Goal: Task Accomplishment & Management: Use online tool/utility

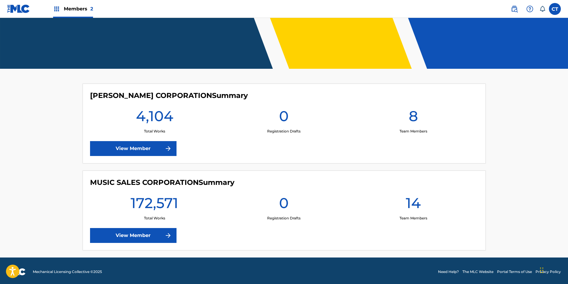
scroll to position [108, 0]
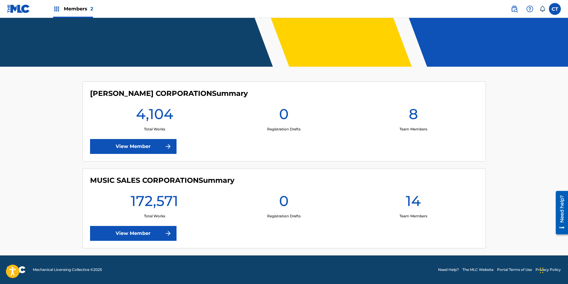
click at [111, 236] on link "View Member" at bounding box center [133, 233] width 86 height 15
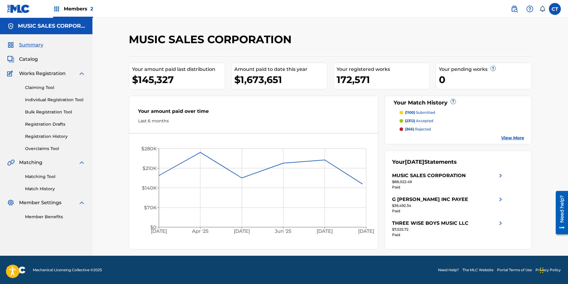
click at [35, 178] on link "Matching Tool" at bounding box center [55, 177] width 60 height 6
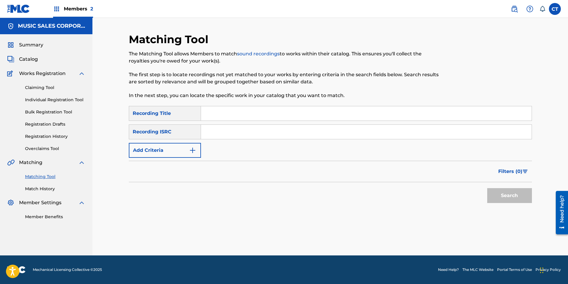
paste input "US23A1585678"
type input "US23A1585678"
click at [502, 192] on button "Search" at bounding box center [509, 195] width 45 height 15
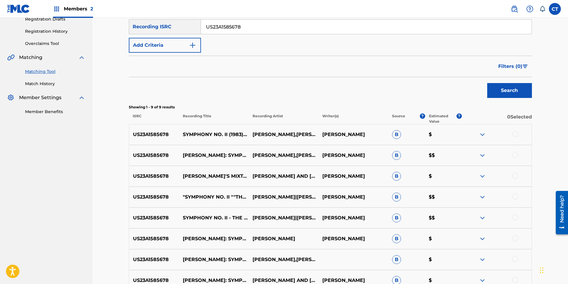
scroll to position [141, 0]
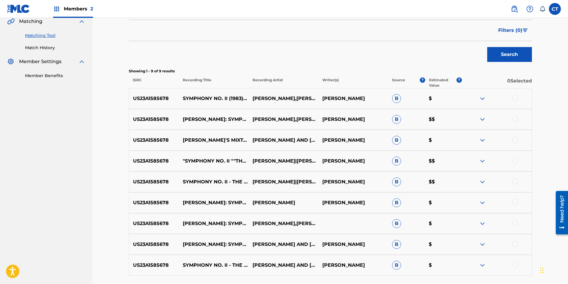
click at [514, 101] on div at bounding box center [497, 98] width 70 height 7
click at [512, 100] on div at bounding box center [497, 98] width 70 height 7
click at [514, 121] on div at bounding box center [515, 119] width 6 height 6
click at [516, 98] on div at bounding box center [515, 98] width 6 height 6
click at [516, 142] on div at bounding box center [515, 140] width 6 height 6
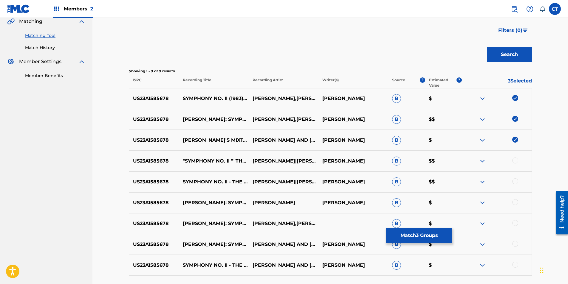
click at [512, 163] on div at bounding box center [497, 161] width 70 height 7
click at [515, 161] on div at bounding box center [515, 161] width 6 height 6
drag, startPoint x: 514, startPoint y: 183, endPoint x: 515, endPoint y: 193, distance: 10.2
click at [514, 183] on div at bounding box center [515, 182] width 6 height 6
click at [515, 202] on div at bounding box center [515, 202] width 6 height 6
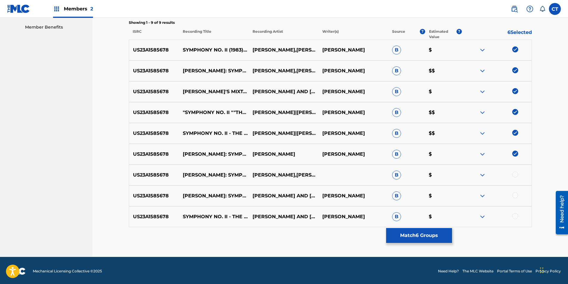
scroll to position [191, 0]
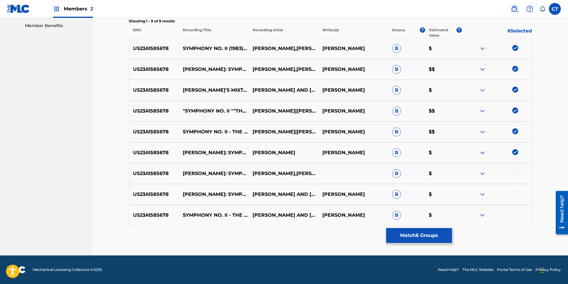
drag, startPoint x: 513, startPoint y: 171, endPoint x: 514, endPoint y: 175, distance: 4.4
click at [514, 172] on div at bounding box center [515, 173] width 6 height 6
click at [515, 193] on div at bounding box center [515, 194] width 6 height 6
click at [513, 215] on div at bounding box center [515, 215] width 6 height 6
click at [422, 237] on button "Match 9 Groups" at bounding box center [419, 235] width 66 height 15
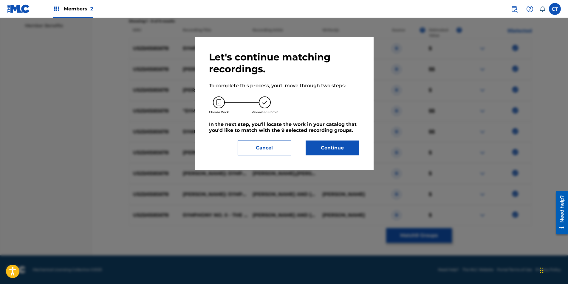
click at [343, 151] on button "Continue" at bounding box center [333, 148] width 54 height 15
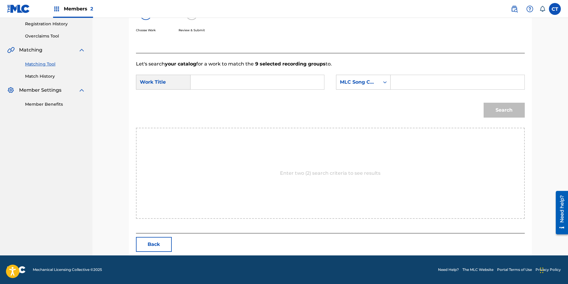
scroll to position [113, 0]
paste input "Symphony No. II - The Faithful Friend: The Lover Friend's Love for the Beloved"
type input "Symphony No. II - The Faithful Friend: The Lover Friend's Love for the Beloved"
click at [367, 83] on div "MLC Song Code" at bounding box center [358, 82] width 36 height 7
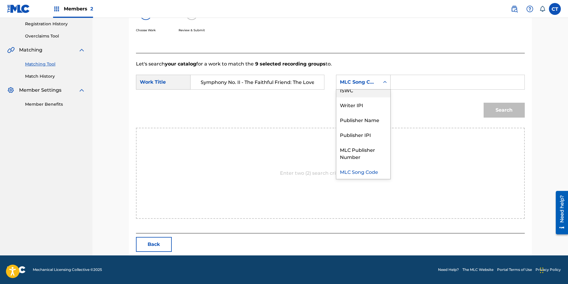
scroll to position [0, 0]
click at [362, 100] on div "Writer Name" at bounding box center [363, 97] width 54 height 15
click at [395, 85] on div "Search Form" at bounding box center [458, 82] width 134 height 15
click at [405, 83] on input "Search Form" at bounding box center [457, 82] width 123 height 14
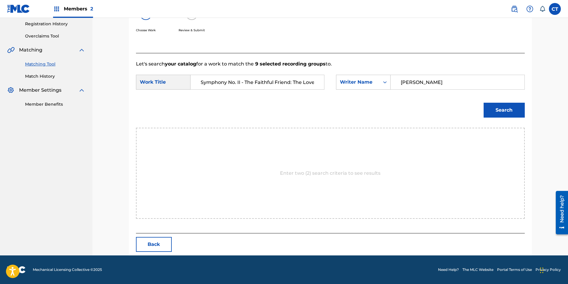
type input "[PERSON_NAME]"
click at [501, 110] on button "Search" at bounding box center [504, 110] width 41 height 15
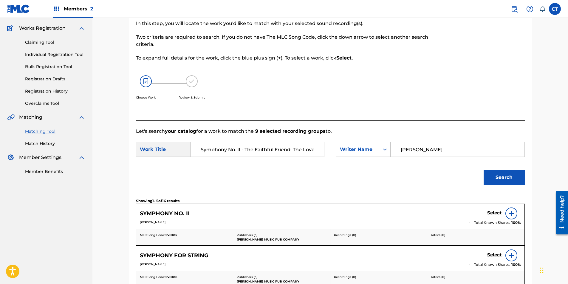
scroll to position [113, 0]
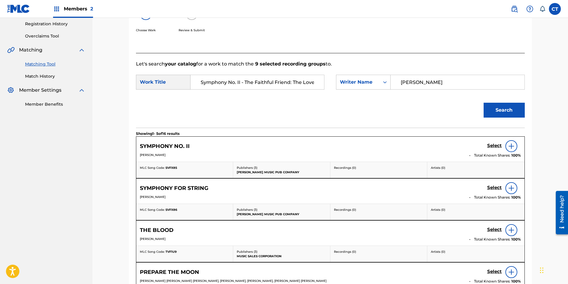
click at [489, 144] on h5 "Select" at bounding box center [494, 146] width 15 height 6
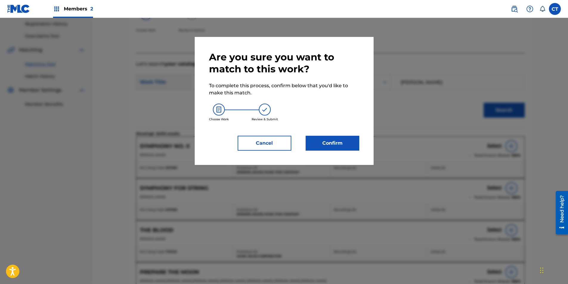
click at [324, 144] on button "Confirm" at bounding box center [333, 143] width 54 height 15
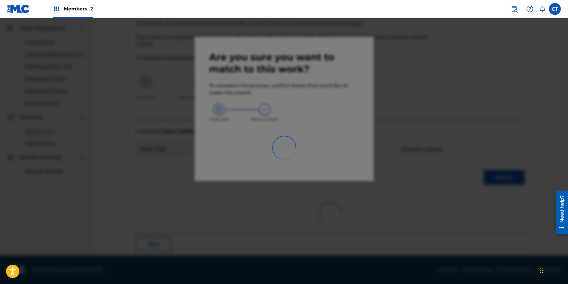
scroll to position [14, 0]
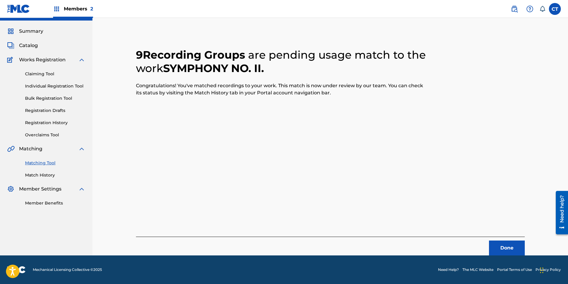
click at [501, 244] on button "Done" at bounding box center [507, 248] width 36 height 15
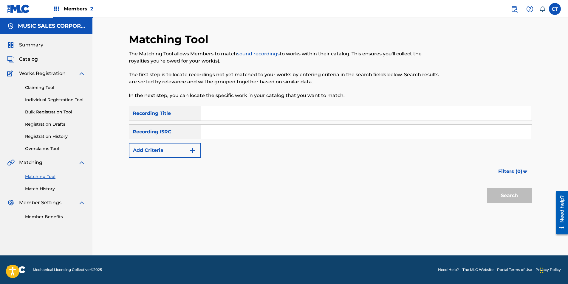
scroll to position [0, 0]
paste input "US7MN1901356"
click at [510, 194] on button "Search" at bounding box center [509, 195] width 45 height 15
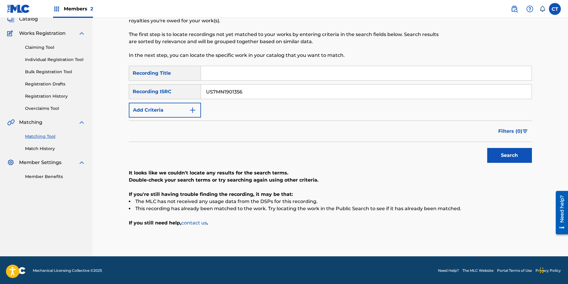
scroll to position [41, 0]
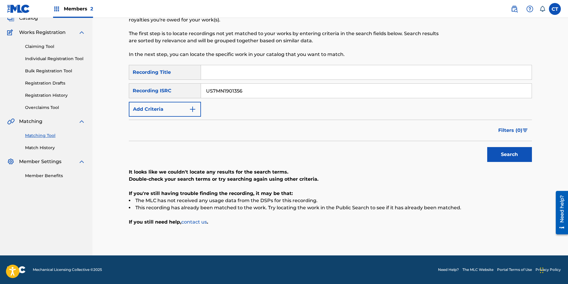
click at [264, 89] on input "US7MN1901356" at bounding box center [366, 91] width 331 height 14
paste input "7"
click at [516, 158] on button "Search" at bounding box center [509, 154] width 45 height 15
click at [267, 90] on input "US7MN1901357" at bounding box center [366, 91] width 331 height 14
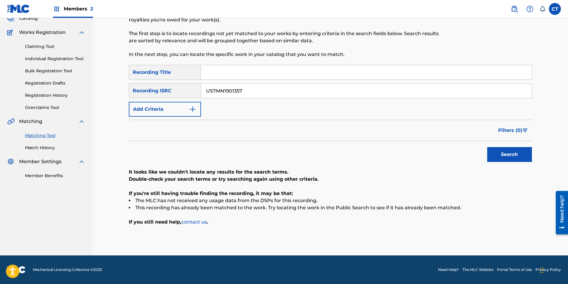
click at [267, 90] on input "US7MN1901357" at bounding box center [366, 91] width 331 height 14
paste input "8"
type input "US7MN1901358"
click at [495, 155] on button "Search" at bounding box center [509, 154] width 45 height 15
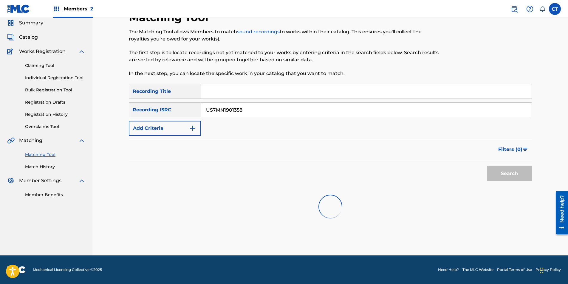
scroll to position [24, 0]
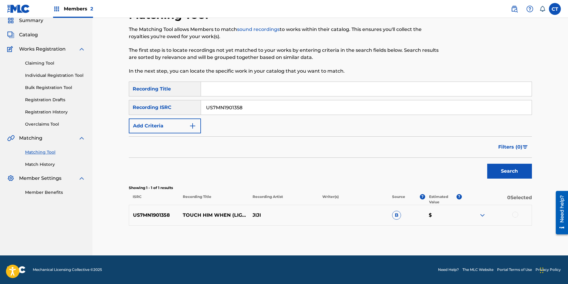
click at [515, 216] on div at bounding box center [515, 215] width 6 height 6
click at [421, 237] on button "Match 1 Group" at bounding box center [419, 235] width 66 height 15
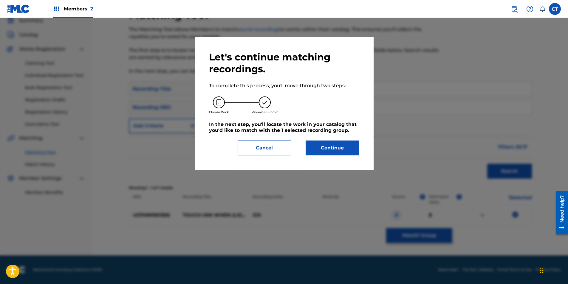
click at [334, 140] on div "Let's continue matching recordings. To complete this process, you'll move throu…" at bounding box center [284, 103] width 150 height 104
click at [331, 146] on button "Continue" at bounding box center [333, 148] width 54 height 15
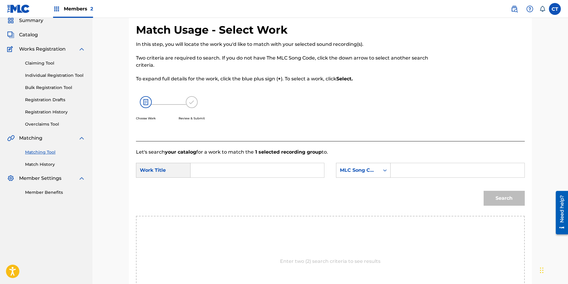
click at [225, 173] on input "Search Form" at bounding box center [257, 170] width 123 height 14
type input "touch him when"
click at [214, 184] on strong "touch" at bounding box center [208, 184] width 14 height 6
click at [381, 170] on div "Search Form" at bounding box center [384, 170] width 11 height 11
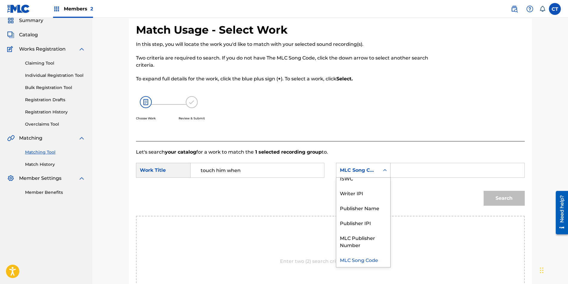
scroll to position [0, 0]
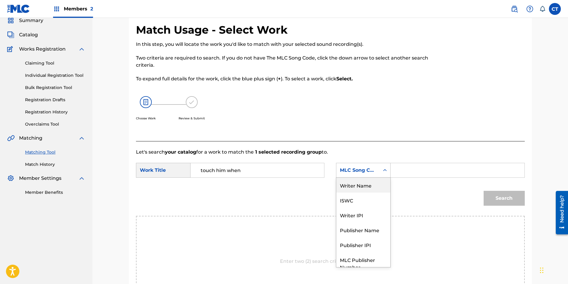
drag, startPoint x: 373, startPoint y: 184, endPoint x: 385, endPoint y: 178, distance: 13.5
click at [373, 183] on div "Writer Name" at bounding box center [363, 185] width 54 height 15
click at [414, 173] on input "Search Form" at bounding box center [457, 170] width 123 height 14
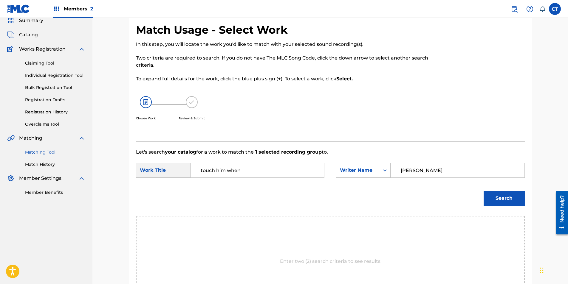
type input "[PERSON_NAME]"
click at [484, 191] on button "Search" at bounding box center [504, 198] width 41 height 15
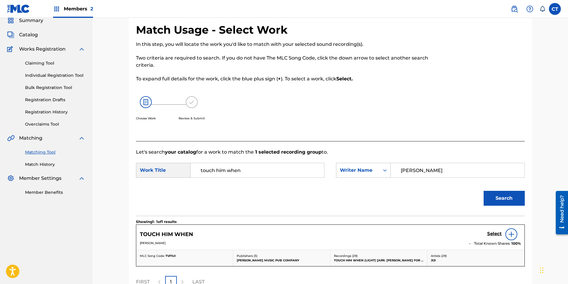
click at [493, 232] on h5 "Select" at bounding box center [494, 234] width 15 height 6
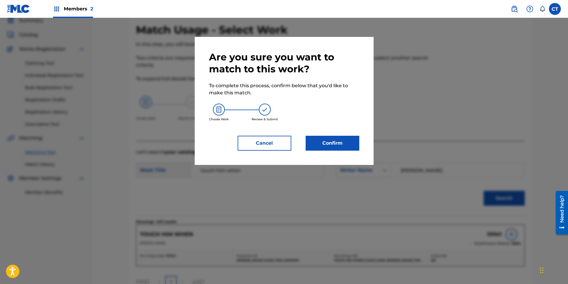
click at [318, 129] on div "Are you sure you want to match to this work? To complete this process, confirm …" at bounding box center [284, 101] width 150 height 100
click at [320, 137] on button "Confirm" at bounding box center [333, 143] width 54 height 15
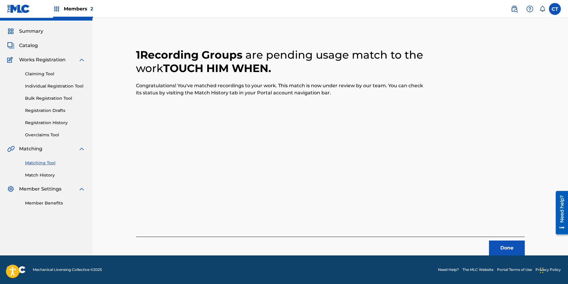
scroll to position [14, 0]
click at [503, 248] on button "Done" at bounding box center [507, 248] width 36 height 15
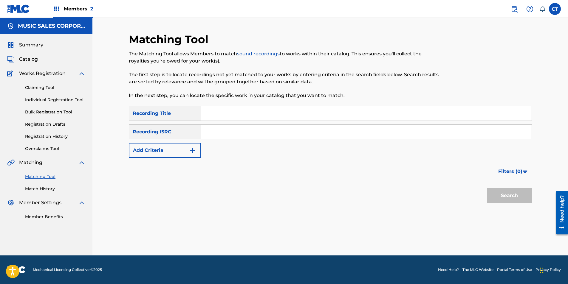
scroll to position [0, 0]
paste input "US7MN1901359"
type input "US7MN1901359"
click at [506, 191] on button "Search" at bounding box center [509, 195] width 45 height 15
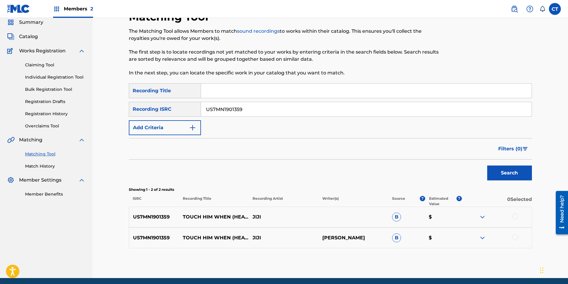
scroll to position [45, 0]
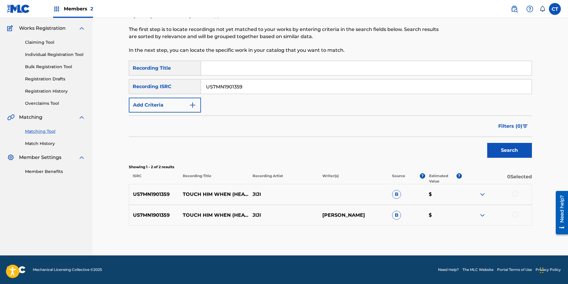
click at [511, 196] on div at bounding box center [497, 194] width 70 height 7
click at [513, 195] on div at bounding box center [515, 194] width 6 height 6
click at [515, 216] on div at bounding box center [515, 215] width 6 height 6
click at [430, 241] on button "Match 2 Groups" at bounding box center [419, 235] width 66 height 15
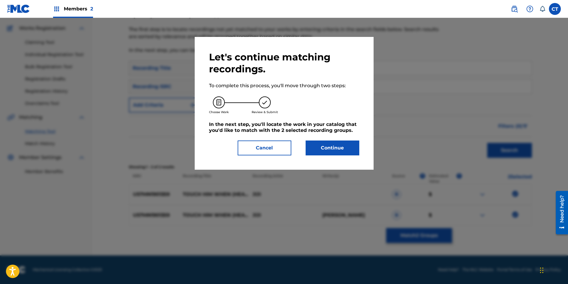
click at [337, 148] on button "Continue" at bounding box center [333, 148] width 54 height 15
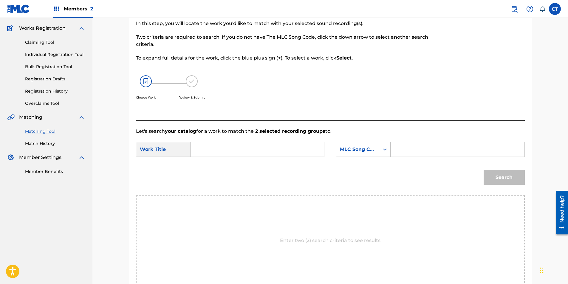
click at [244, 145] on input "Search Form" at bounding box center [257, 149] width 123 height 14
click at [207, 191] on div "touch him when" at bounding box center [213, 185] width 34 height 18
type input "touch him when"
click at [356, 156] on div "MLC Song Code" at bounding box center [363, 149] width 55 height 15
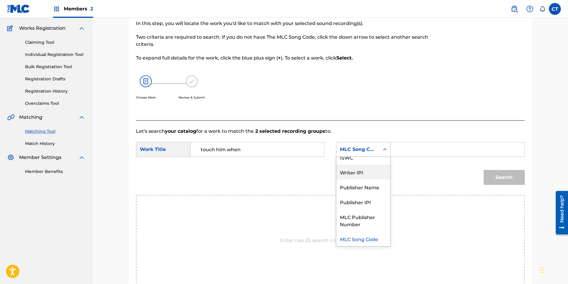
scroll to position [0, 0]
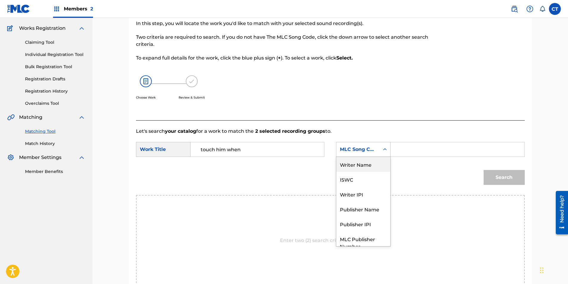
click at [350, 162] on div "Writer Name" at bounding box center [363, 164] width 54 height 15
click at [396, 151] on input "Search Form" at bounding box center [457, 149] width 123 height 14
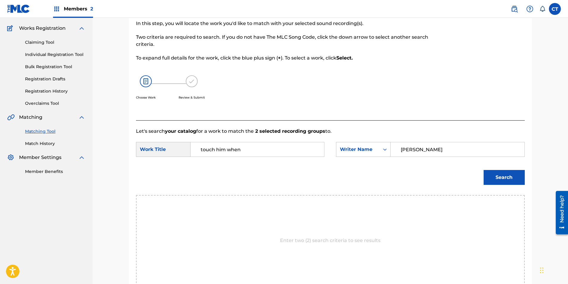
type input "[PERSON_NAME]"
click at [484, 170] on button "Search" at bounding box center [504, 177] width 41 height 15
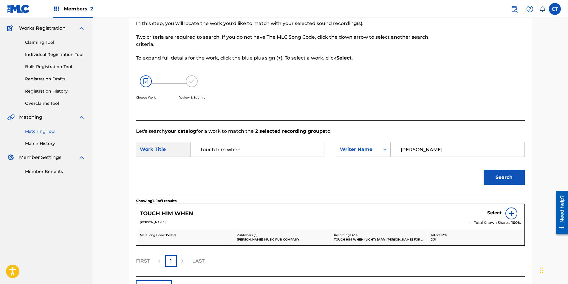
click at [490, 211] on h5 "Select" at bounding box center [494, 213] width 15 height 6
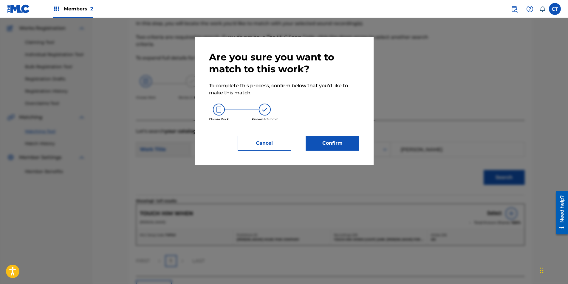
click at [326, 142] on button "Confirm" at bounding box center [333, 143] width 54 height 15
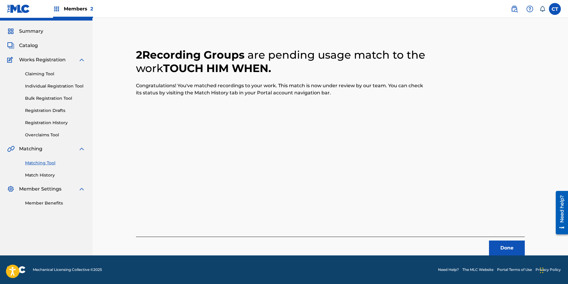
scroll to position [14, 0]
click at [516, 244] on button "Done" at bounding box center [507, 248] width 36 height 15
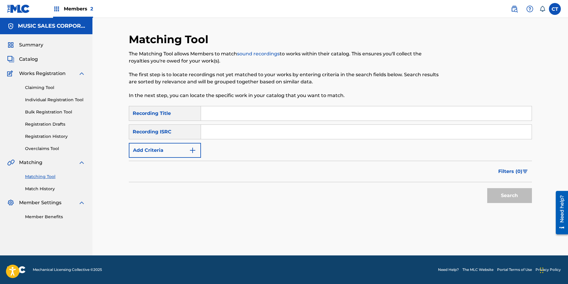
scroll to position [0, 0]
paste input "US7MN1901360"
click at [504, 198] on button "Search" at bounding box center [509, 195] width 45 height 15
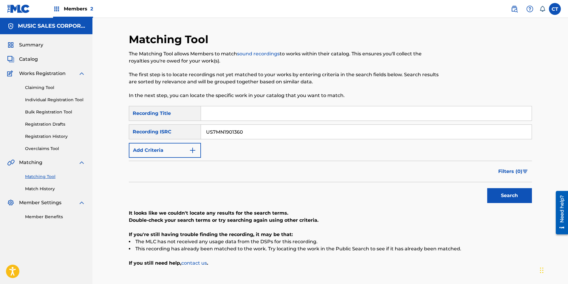
click at [269, 137] on input "US7MN1901360" at bounding box center [366, 132] width 331 height 14
paste input "1"
type input "US7MN1901361"
click at [503, 195] on button "Search" at bounding box center [509, 195] width 45 height 15
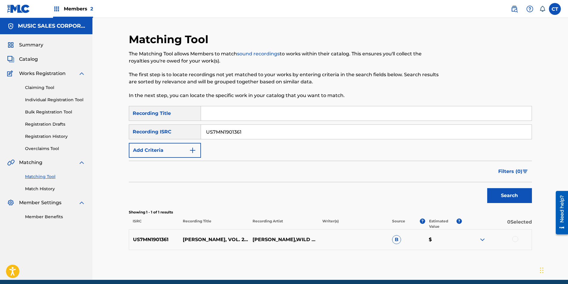
click at [514, 241] on div at bounding box center [515, 239] width 6 height 6
click at [401, 237] on button "Match 1 Group" at bounding box center [419, 235] width 66 height 15
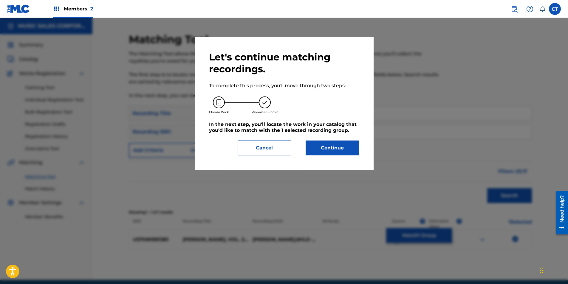
click at [330, 156] on div "Let's continue matching recordings. To complete this process, you'll move throu…" at bounding box center [284, 103] width 179 height 133
click at [328, 149] on button "Continue" at bounding box center [333, 148] width 54 height 15
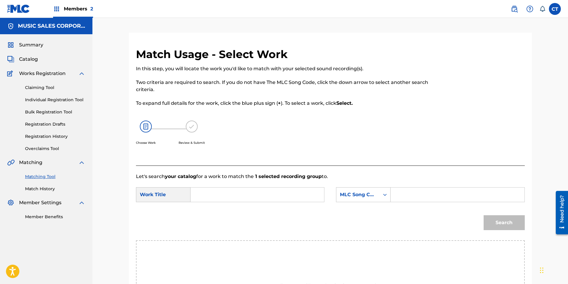
click at [215, 194] on input "Search Form" at bounding box center [257, 195] width 123 height 14
type input "stay on it"
click at [216, 212] on div "stay on it" at bounding box center [213, 208] width 34 height 11
click at [363, 203] on div "SearchWithCriteria419e54e4-4912-4bae-baae-e193abe3eb82 Work Title stay on it Se…" at bounding box center [330, 197] width 389 height 18
click at [360, 197] on div "MLC Song Code" at bounding box center [363, 195] width 55 height 15
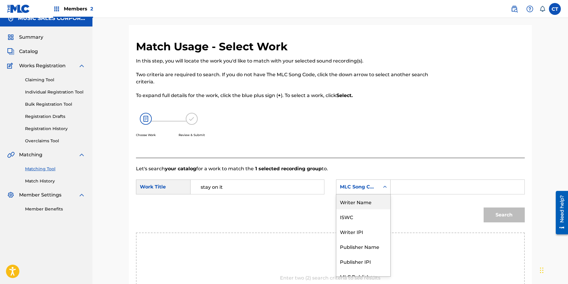
click at [360, 202] on div "Writer Name" at bounding box center [363, 202] width 54 height 15
click at [405, 184] on input "Search Form" at bounding box center [457, 187] width 123 height 14
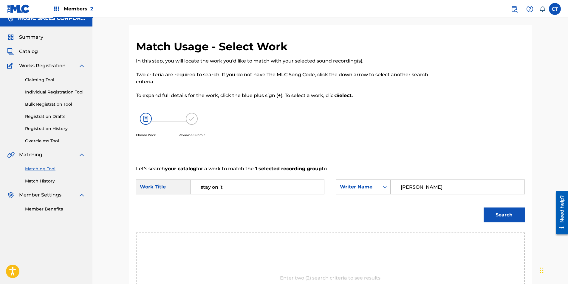
type input "[PERSON_NAME]"
click at [484, 208] on button "Search" at bounding box center [504, 215] width 41 height 15
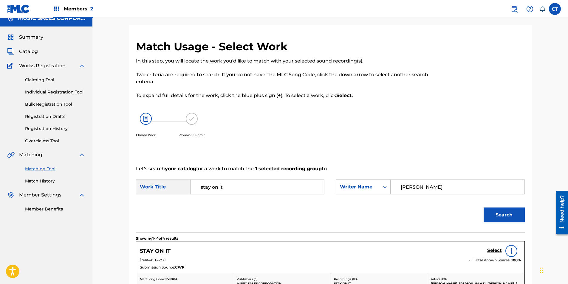
click at [492, 251] on h5 "Select" at bounding box center [494, 251] width 15 height 6
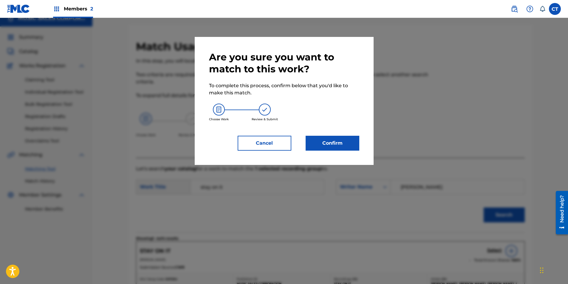
click at [332, 136] on button "Confirm" at bounding box center [333, 143] width 54 height 15
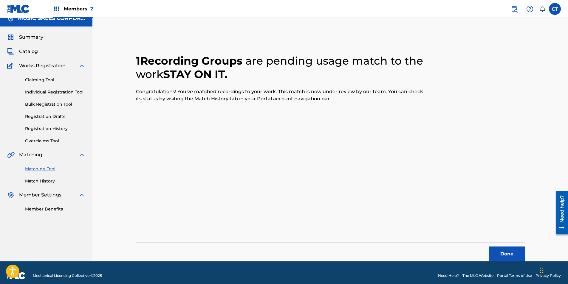
click at [513, 262] on footer "Mechanical Licensing Collective © 2025 Need Help? The MLC Website Portal Terms …" at bounding box center [284, 276] width 568 height 29
click at [510, 255] on button "Done" at bounding box center [507, 254] width 36 height 15
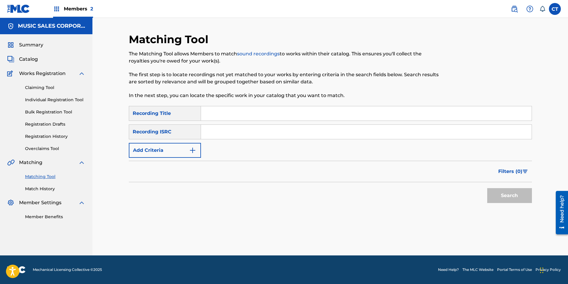
paste input "US7MN1901296"
type input "US7MN1901296"
click at [529, 199] on button "Search" at bounding box center [509, 195] width 45 height 15
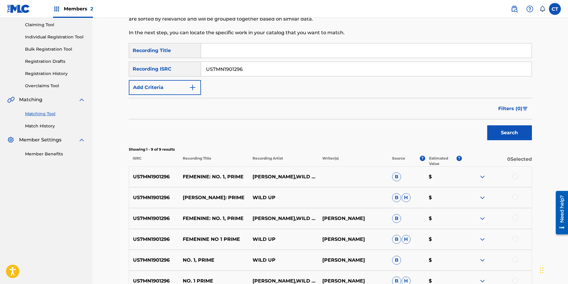
scroll to position [149, 0]
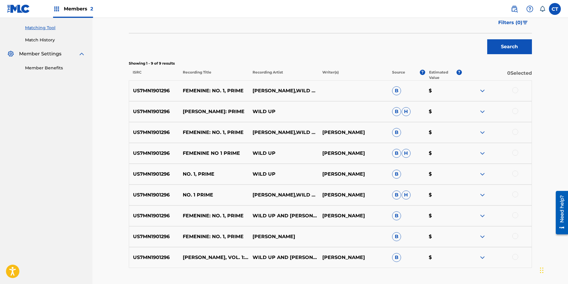
click at [515, 89] on div at bounding box center [515, 90] width 6 height 6
click at [519, 113] on div at bounding box center [497, 111] width 70 height 7
click at [513, 109] on div at bounding box center [515, 111] width 6 height 6
click at [517, 136] on div at bounding box center [497, 132] width 70 height 7
click at [516, 134] on div at bounding box center [515, 132] width 6 height 6
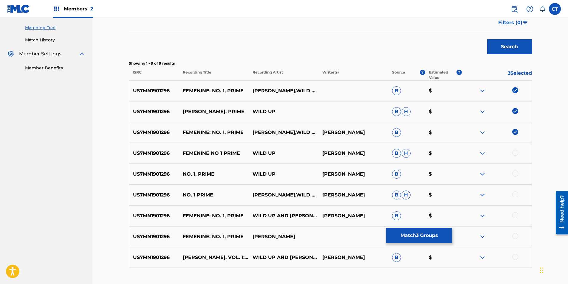
click at [515, 150] on div at bounding box center [515, 153] width 6 height 6
drag, startPoint x: 514, startPoint y: 172, endPoint x: 515, endPoint y: 188, distance: 15.5
click at [514, 173] on div at bounding box center [515, 174] width 6 height 6
click at [516, 196] on div at bounding box center [515, 195] width 6 height 6
click at [515, 216] on div at bounding box center [515, 216] width 6 height 6
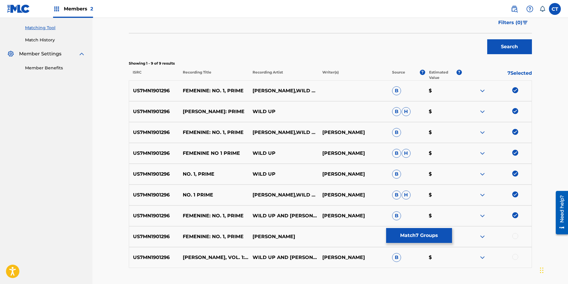
click at [516, 235] on div at bounding box center [515, 236] width 6 height 6
click at [515, 253] on div "US7MN1901296 [PERSON_NAME], VOL. 1: FEMENINE WILD UP AND [PERSON_NAME],WILD UP,…" at bounding box center [330, 257] width 403 height 21
click at [515, 258] on div at bounding box center [515, 257] width 6 height 6
click at [419, 230] on button "Match 9 Groups" at bounding box center [419, 235] width 66 height 15
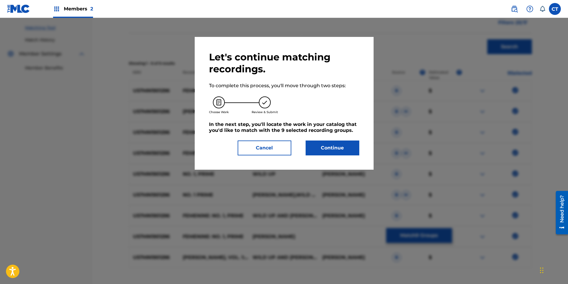
click at [335, 142] on button "Continue" at bounding box center [333, 148] width 54 height 15
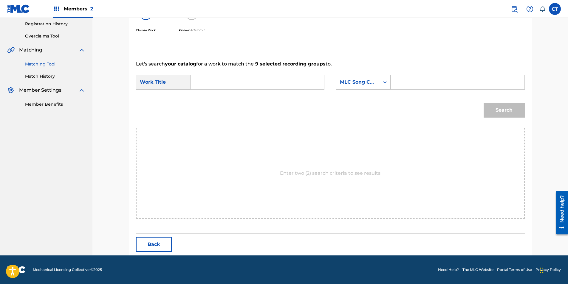
paste input "Femenine"
type input "Femenine"
click at [368, 84] on div "MLC Song Code" at bounding box center [358, 82] width 36 height 7
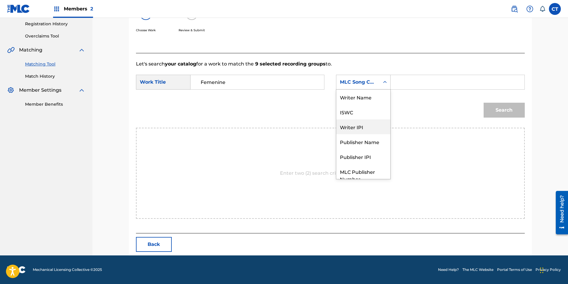
scroll to position [0, 0]
click at [358, 94] on div "Writer Name" at bounding box center [363, 97] width 54 height 15
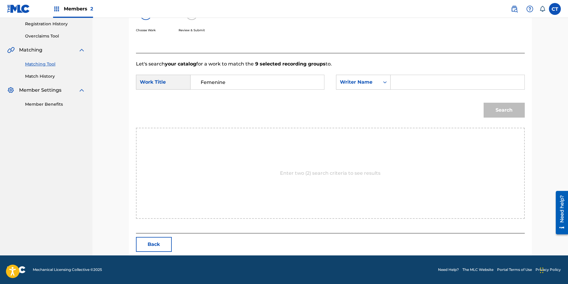
click at [424, 79] on input "Search Form" at bounding box center [457, 82] width 123 height 14
type input "[PERSON_NAME]"
click at [484, 103] on button "Search" at bounding box center [504, 110] width 41 height 15
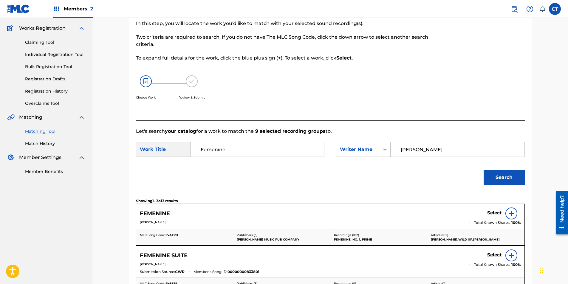
scroll to position [113, 0]
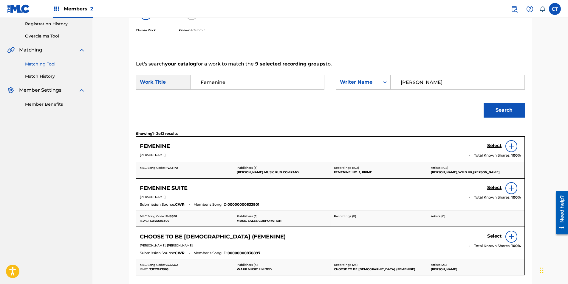
click at [496, 148] on h5 "Select" at bounding box center [494, 146] width 15 height 6
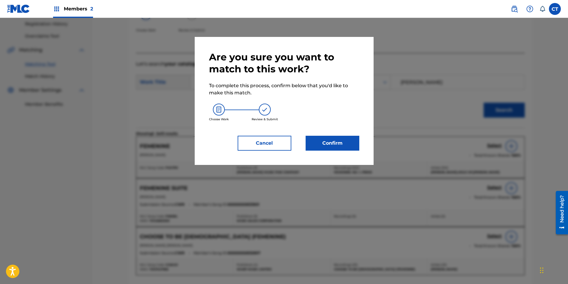
click at [320, 139] on button "Confirm" at bounding box center [333, 143] width 54 height 15
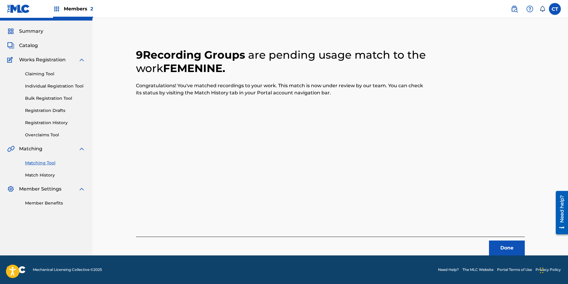
scroll to position [14, 0]
click at [497, 248] on button "Done" at bounding box center [507, 248] width 36 height 15
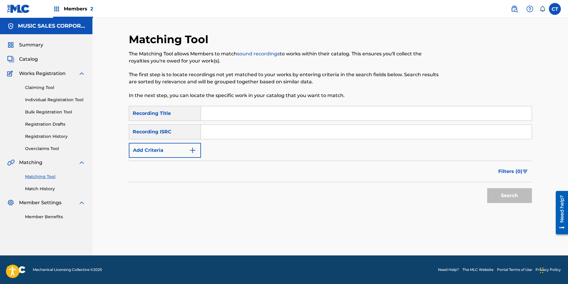
paste input "US7MN1901279"
type input "US7MN1901279"
click at [530, 198] on button "Search" at bounding box center [509, 195] width 45 height 15
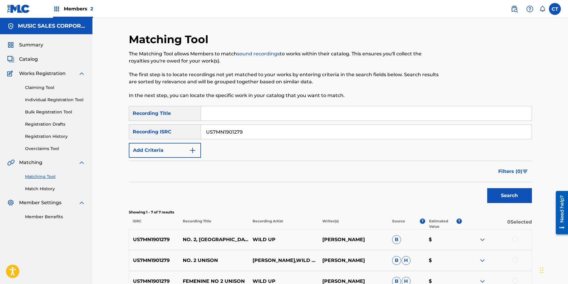
scroll to position [149, 0]
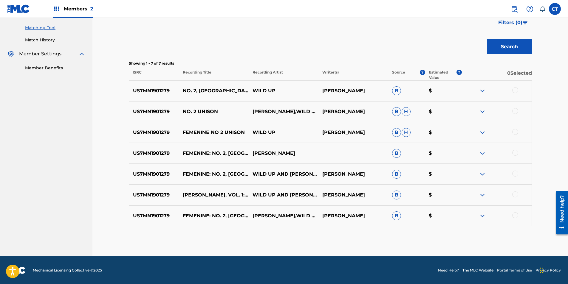
click at [517, 92] on div at bounding box center [515, 90] width 6 height 6
click at [515, 109] on div at bounding box center [515, 111] width 6 height 6
click at [515, 131] on div at bounding box center [515, 132] width 6 height 6
click at [516, 153] on div at bounding box center [515, 153] width 6 height 6
click at [514, 176] on div at bounding box center [515, 174] width 6 height 6
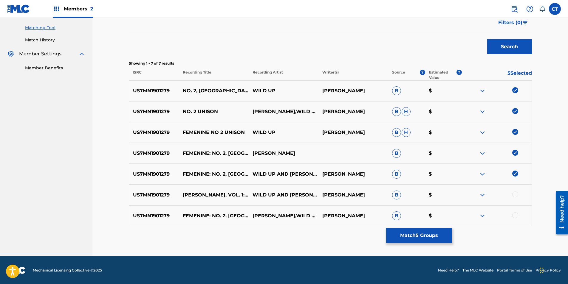
click at [514, 194] on div at bounding box center [515, 195] width 6 height 6
click at [515, 215] on div at bounding box center [515, 216] width 6 height 6
click at [441, 233] on button "Match 7 Groups" at bounding box center [419, 235] width 66 height 15
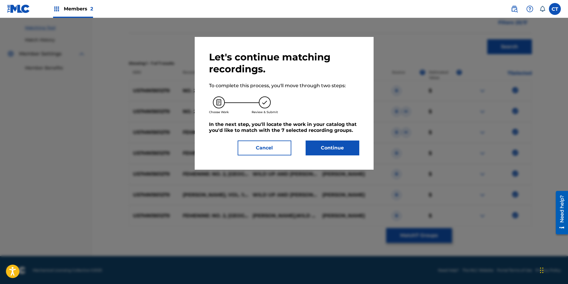
click at [344, 142] on button "Continue" at bounding box center [333, 148] width 54 height 15
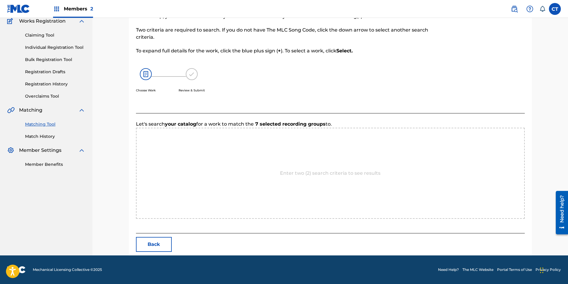
scroll to position [113, 0]
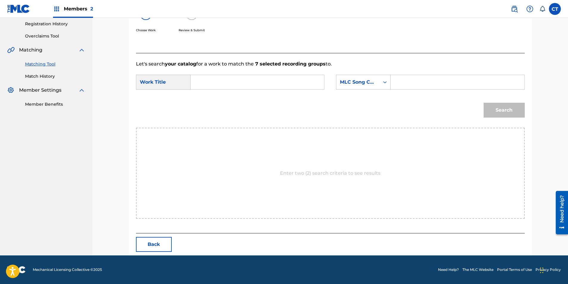
paste input "Femenine"
type input "Femenine"
click at [365, 78] on div "MLC Song Code" at bounding box center [357, 82] width 43 height 11
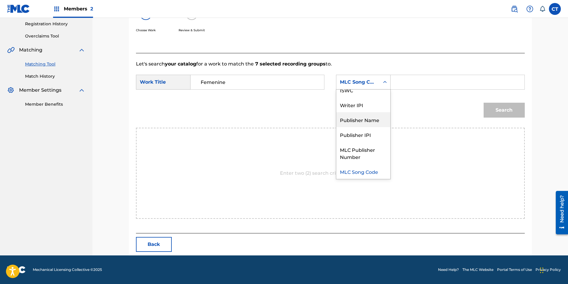
scroll to position [0, 0]
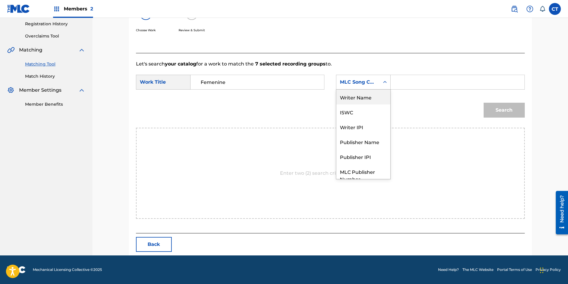
click at [365, 100] on div "Writer Name" at bounding box center [363, 97] width 54 height 15
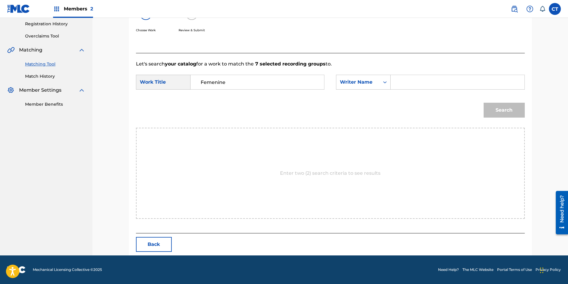
click at [409, 86] on input "Search Form" at bounding box center [457, 82] width 123 height 14
type input "[PERSON_NAME]"
click at [484, 103] on button "Search" at bounding box center [504, 110] width 41 height 15
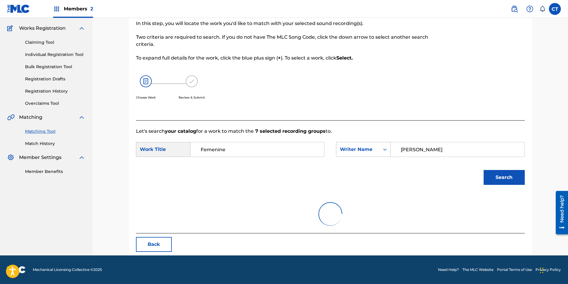
scroll to position [113, 0]
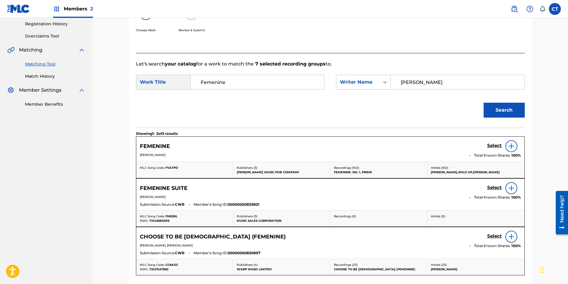
click at [495, 144] on h5 "Select" at bounding box center [494, 146] width 15 height 6
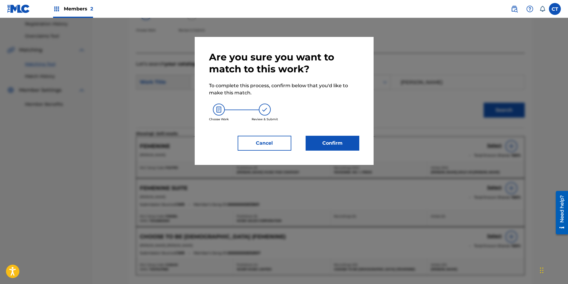
click at [332, 142] on button "Confirm" at bounding box center [333, 143] width 54 height 15
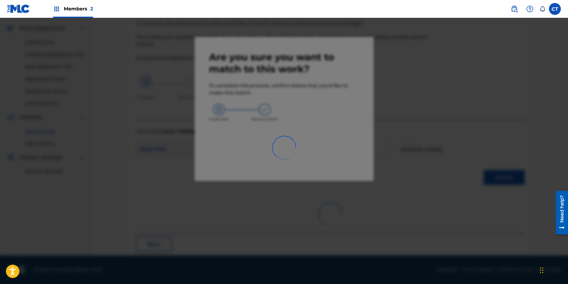
scroll to position [14, 0]
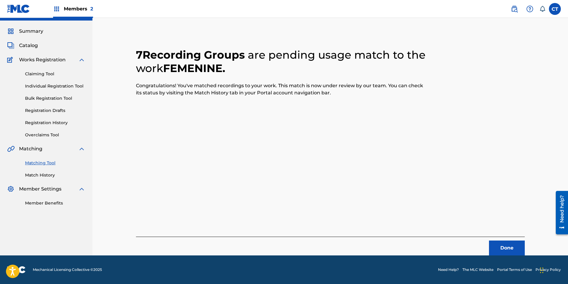
click at [510, 243] on button "Done" at bounding box center [507, 248] width 36 height 15
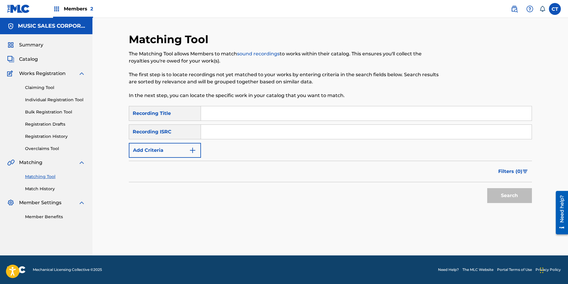
scroll to position [0, 0]
paste input "US7MN1901280"
type input "US7MN1901280"
click at [498, 194] on button "Search" at bounding box center [509, 195] width 45 height 15
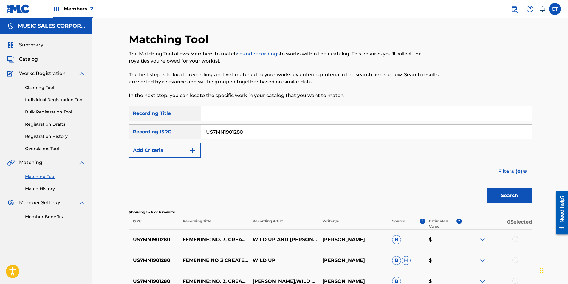
scroll to position [89, 0]
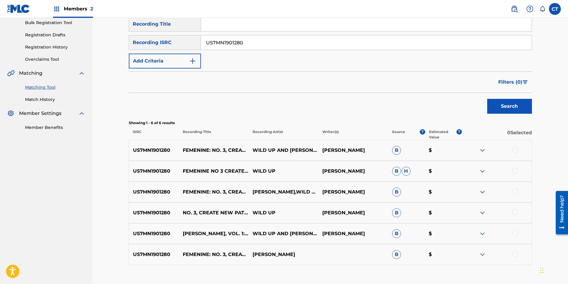
click at [515, 148] on div at bounding box center [515, 150] width 6 height 6
click at [513, 171] on div at bounding box center [515, 171] width 6 height 6
click at [514, 192] on div at bounding box center [515, 192] width 6 height 6
click at [514, 215] on div at bounding box center [515, 213] width 6 height 6
drag, startPoint x: 514, startPoint y: 236, endPoint x: 514, endPoint y: 242, distance: 5.4
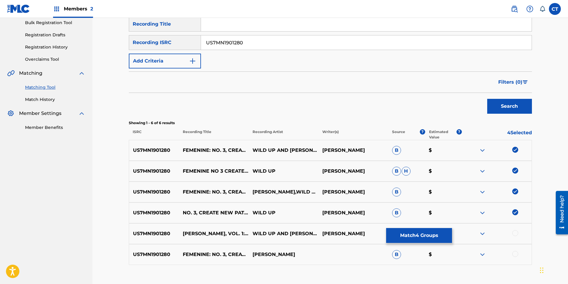
click at [514, 237] on div at bounding box center [497, 233] width 70 height 7
click at [514, 235] on div at bounding box center [515, 233] width 6 height 6
click at [514, 254] on div at bounding box center [515, 254] width 6 height 6
click at [433, 236] on button "Match 6 Groups" at bounding box center [419, 235] width 66 height 15
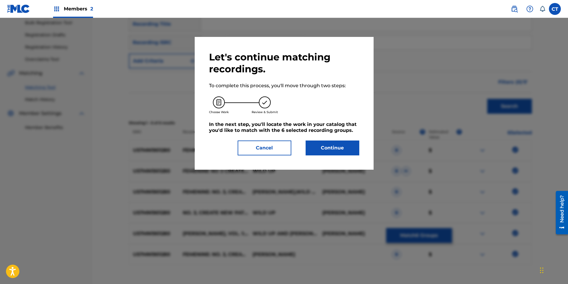
click at [332, 147] on button "Continue" at bounding box center [333, 148] width 54 height 15
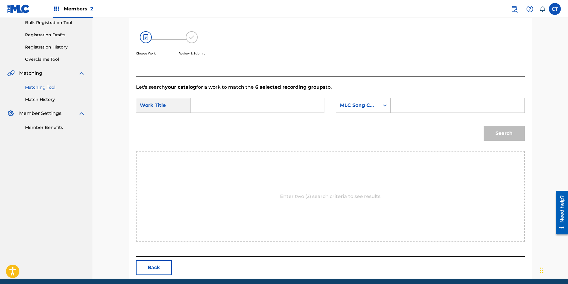
drag, startPoint x: 202, startPoint y: 88, endPoint x: 208, endPoint y: 94, distance: 7.8
click at [204, 90] on p "Let's search your catalog for a work to match the 6 selected recording groups t…" at bounding box center [330, 87] width 389 height 7
drag, startPoint x: 208, startPoint y: 94, endPoint x: 219, endPoint y: 107, distance: 17.4
click at [219, 107] on input "Search Form" at bounding box center [257, 105] width 123 height 14
drag, startPoint x: 221, startPoint y: 102, endPoint x: 210, endPoint y: 108, distance: 12.8
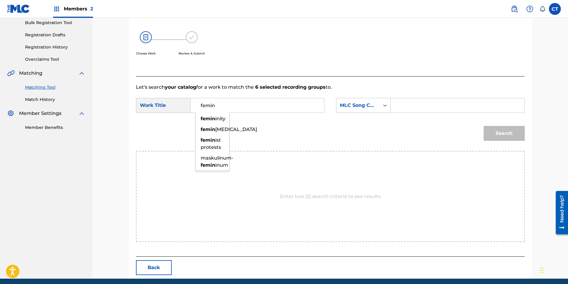
click at [210, 108] on input "femin" at bounding box center [257, 105] width 123 height 14
click at [221, 186] on span "nine" at bounding box center [218, 187] width 11 height 6
type input "femenine"
click at [351, 104] on div "MLC Song Code" at bounding box center [358, 105] width 36 height 7
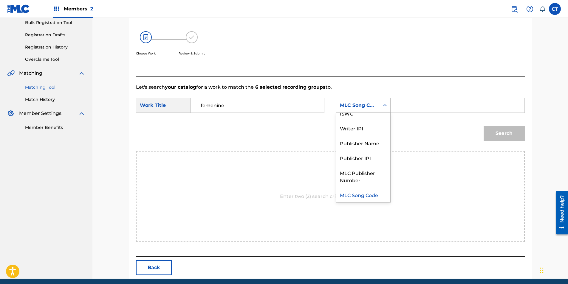
scroll to position [0, 0]
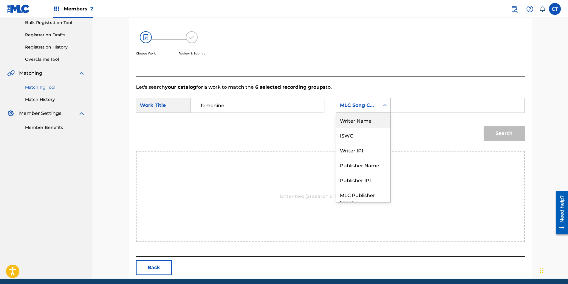
drag, startPoint x: 358, startPoint y: 117, endPoint x: 379, endPoint y: 114, distance: 21.4
click at [360, 117] on div "Writer Name" at bounding box center [363, 120] width 54 height 15
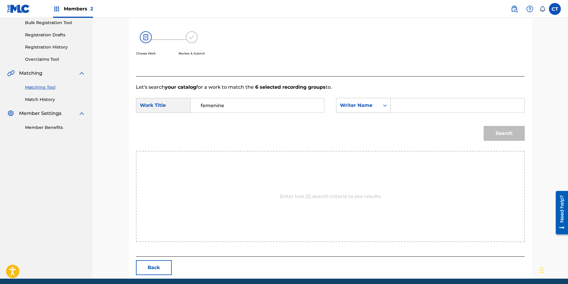
click at [408, 106] on input "Search Form" at bounding box center [457, 105] width 123 height 14
type input "[PERSON_NAME]"
click at [493, 137] on button "Search" at bounding box center [504, 133] width 41 height 15
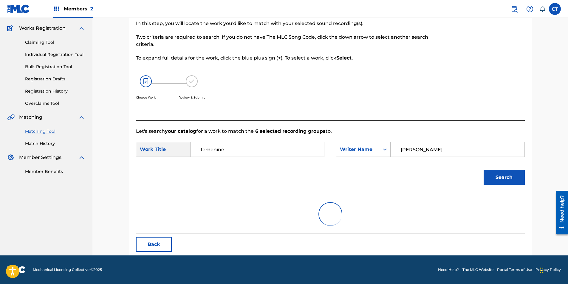
scroll to position [89, 0]
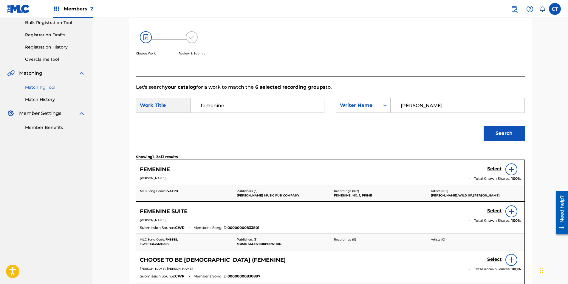
click at [491, 168] on h5 "Select" at bounding box center [494, 169] width 15 height 6
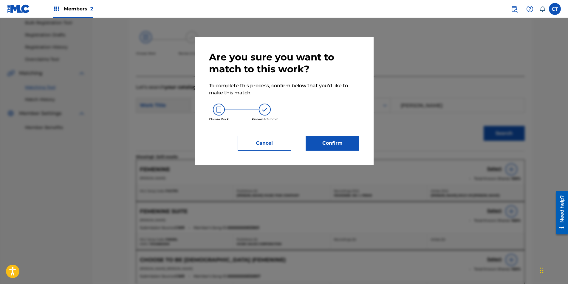
click at [336, 142] on button "Confirm" at bounding box center [333, 143] width 54 height 15
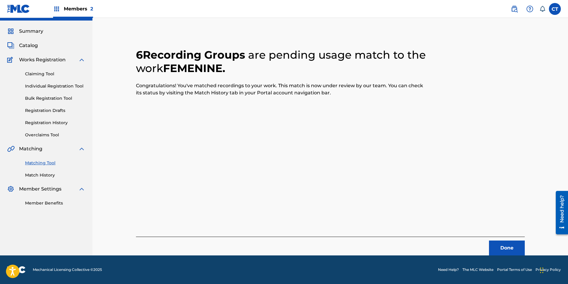
scroll to position [14, 0]
click at [493, 244] on button "Done" at bounding box center [507, 248] width 36 height 15
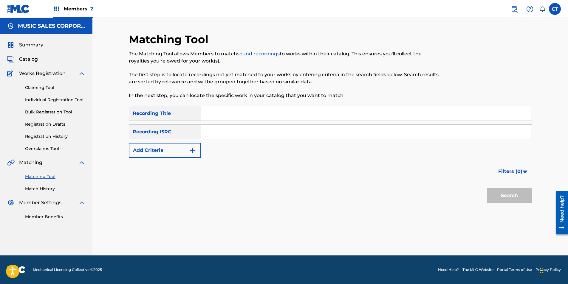
paste input "US7MN1901281"
type input "US7MN1901281"
click at [504, 194] on button "Search" at bounding box center [509, 195] width 45 height 15
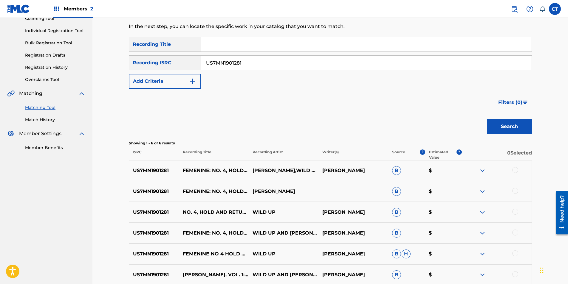
scroll to position [119, 0]
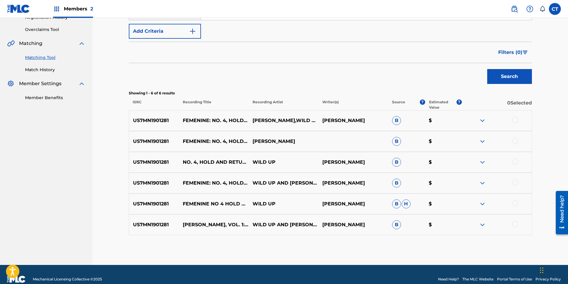
click at [517, 121] on div at bounding box center [515, 120] width 6 height 6
click at [514, 145] on div at bounding box center [497, 141] width 70 height 7
click at [516, 140] on div at bounding box center [515, 141] width 6 height 6
click at [515, 162] on div at bounding box center [515, 162] width 6 height 6
click at [515, 183] on div at bounding box center [515, 183] width 6 height 6
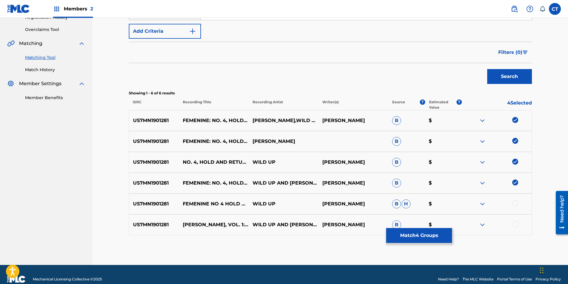
click at [516, 202] on div at bounding box center [515, 204] width 6 height 6
click at [515, 226] on div at bounding box center [515, 224] width 6 height 6
click at [438, 237] on button "Match 6 Groups" at bounding box center [419, 235] width 66 height 15
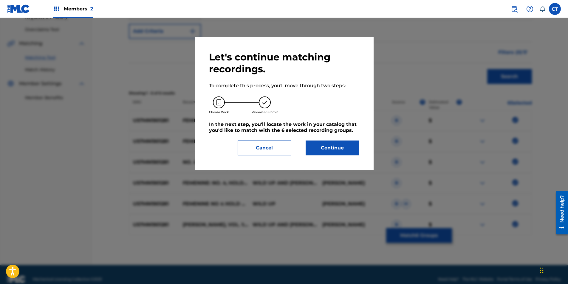
click at [328, 152] on button "Continue" at bounding box center [333, 148] width 54 height 15
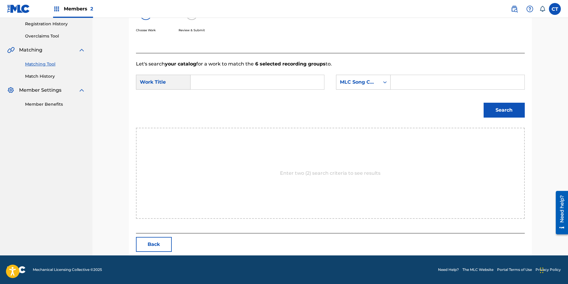
scroll to position [113, 0]
click at [245, 86] on input "Search Form" at bounding box center [257, 82] width 123 height 14
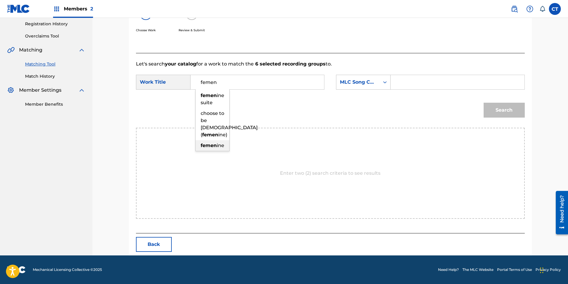
click at [216, 143] on strong "femen" at bounding box center [209, 146] width 16 height 6
type input "femenine"
click at [348, 83] on div "MLC Song Code" at bounding box center [358, 82] width 36 height 7
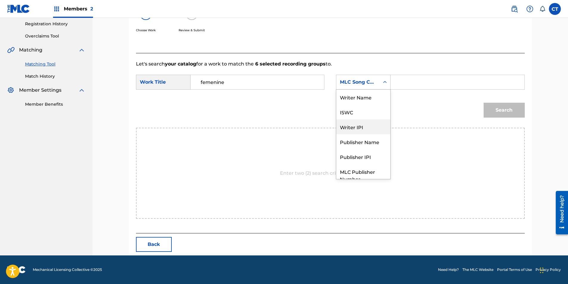
scroll to position [0, 0]
click at [355, 97] on div "Writer Name" at bounding box center [363, 97] width 54 height 15
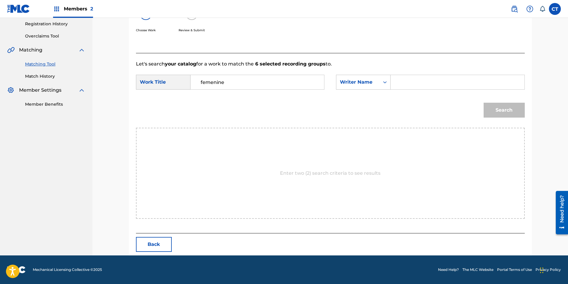
click at [396, 87] on input "Search Form" at bounding box center [457, 82] width 123 height 14
type input "[PERSON_NAME]"
click at [494, 120] on div "Search" at bounding box center [503, 109] width 44 height 24
click at [501, 111] on button "Search" at bounding box center [504, 110] width 41 height 15
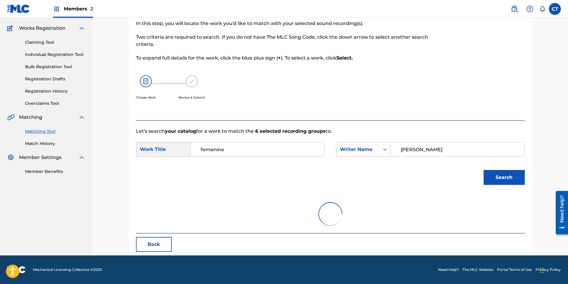
scroll to position [113, 0]
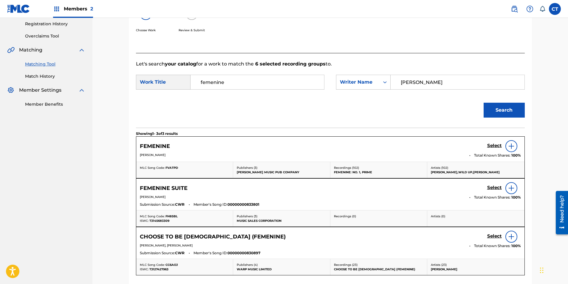
click at [492, 144] on h5 "Select" at bounding box center [494, 146] width 15 height 6
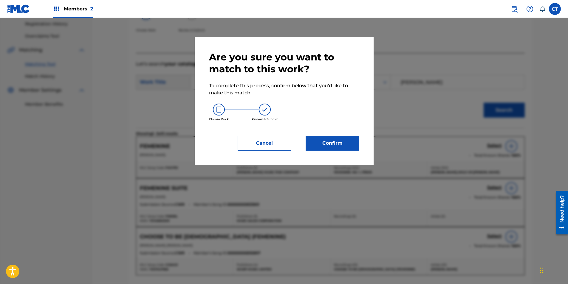
click at [354, 146] on button "Confirm" at bounding box center [333, 143] width 54 height 15
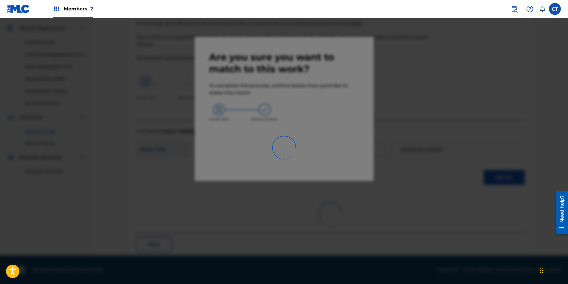
scroll to position [14, 0]
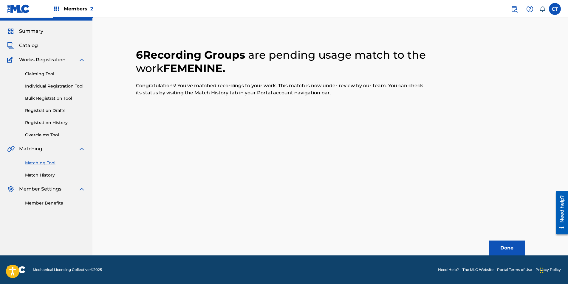
click at [508, 244] on button "Done" at bounding box center [507, 248] width 36 height 15
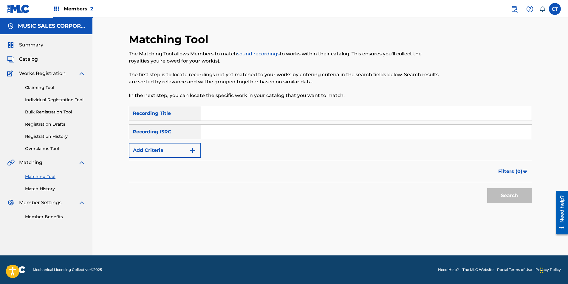
scroll to position [0, 0]
paste input "US7MN1901282"
type input "US7MN1901282"
click at [497, 196] on button "Search" at bounding box center [509, 195] width 45 height 15
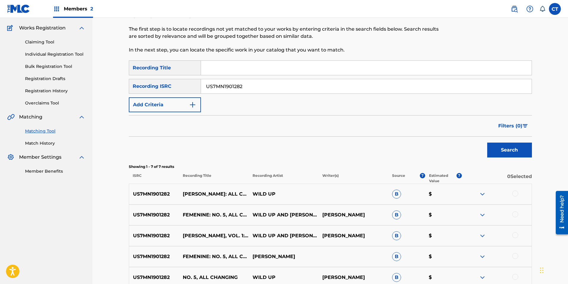
scroll to position [89, 0]
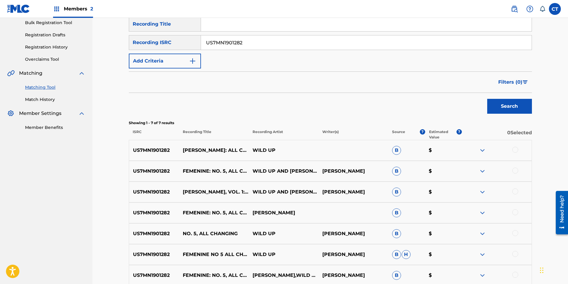
click at [514, 151] on div at bounding box center [515, 150] width 6 height 6
click at [516, 175] on div at bounding box center [497, 171] width 70 height 7
click at [515, 171] on div at bounding box center [515, 171] width 6 height 6
click at [515, 194] on div at bounding box center [515, 192] width 6 height 6
click at [517, 213] on div at bounding box center [515, 213] width 6 height 6
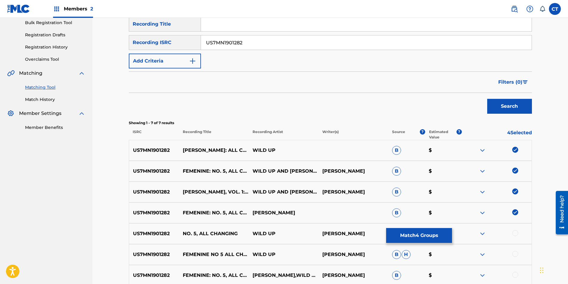
click at [517, 230] on div "US7MN1901282 NO. 5, ALL CHANGING WILD UP [PERSON_NAME] B $" at bounding box center [330, 234] width 403 height 21
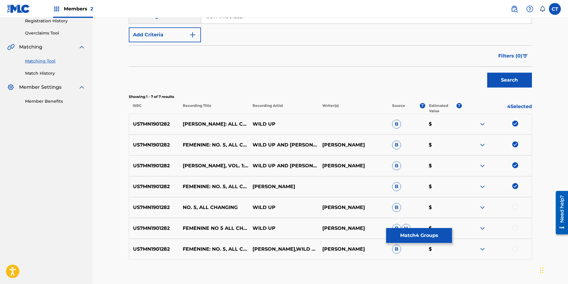
scroll to position [149, 0]
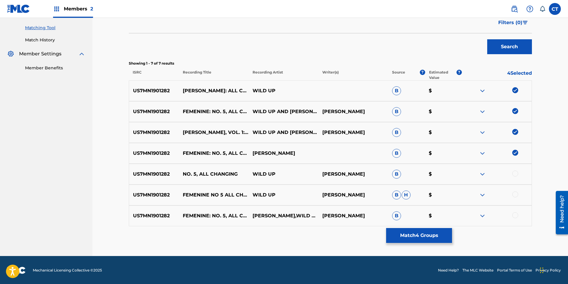
click at [515, 174] on div at bounding box center [515, 174] width 6 height 6
click at [517, 194] on div at bounding box center [515, 195] width 6 height 6
click at [516, 217] on div at bounding box center [515, 216] width 6 height 6
click at [444, 236] on button "Match 7 Groups" at bounding box center [419, 235] width 66 height 15
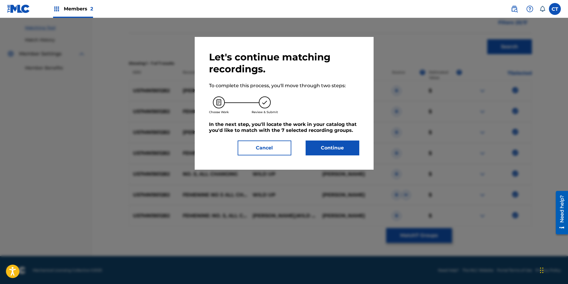
click at [343, 151] on button "Continue" at bounding box center [333, 148] width 54 height 15
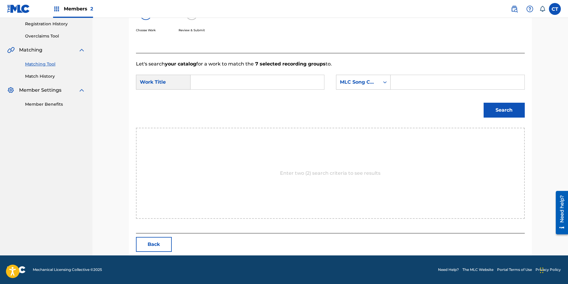
scroll to position [113, 0]
click at [238, 81] on input "Search Form" at bounding box center [257, 82] width 123 height 14
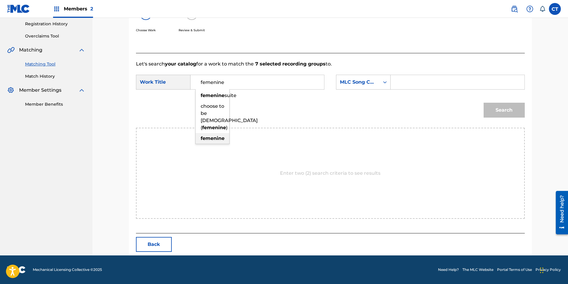
type input "femenine"
click at [211, 138] on strong "femenine" at bounding box center [213, 139] width 24 height 6
click at [358, 86] on div "MLC Song Code" at bounding box center [357, 82] width 43 height 11
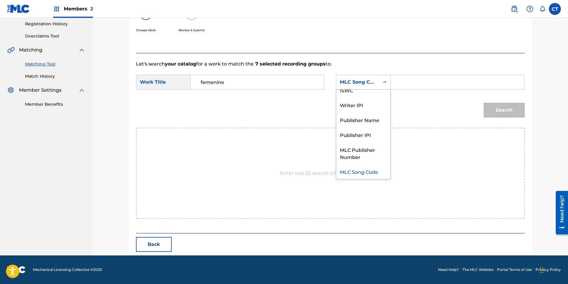
scroll to position [0, 0]
click at [371, 93] on div "Writer Name" at bounding box center [363, 97] width 54 height 15
click at [407, 84] on input "Search Form" at bounding box center [457, 82] width 123 height 14
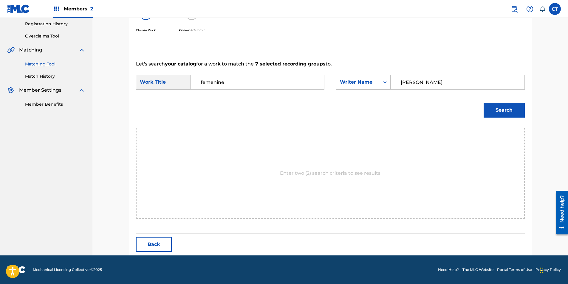
type input "[PERSON_NAME]"
click at [484, 103] on button "Search" at bounding box center [504, 110] width 41 height 15
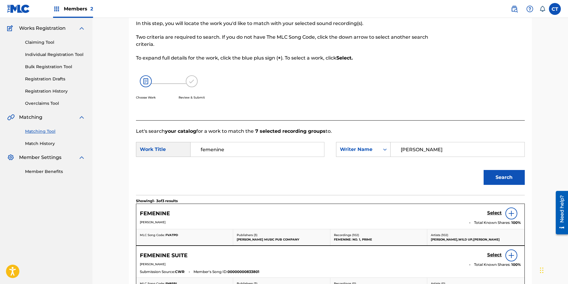
scroll to position [113, 0]
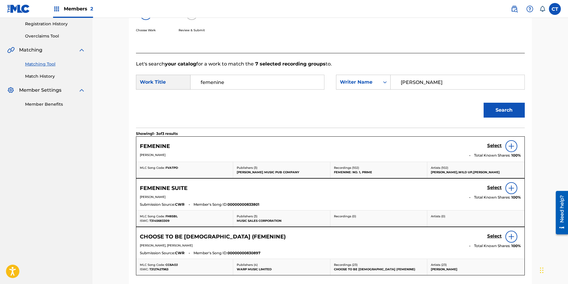
click at [494, 145] on h5 "Select" at bounding box center [494, 146] width 15 height 6
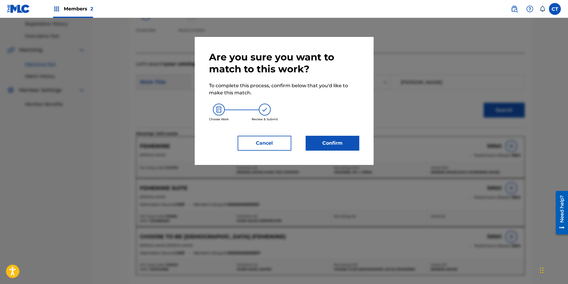
click at [320, 141] on button "Confirm" at bounding box center [333, 143] width 54 height 15
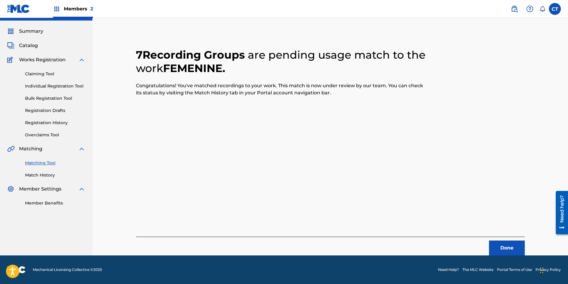
scroll to position [14, 0]
click at [518, 250] on button "Done" at bounding box center [507, 248] width 36 height 15
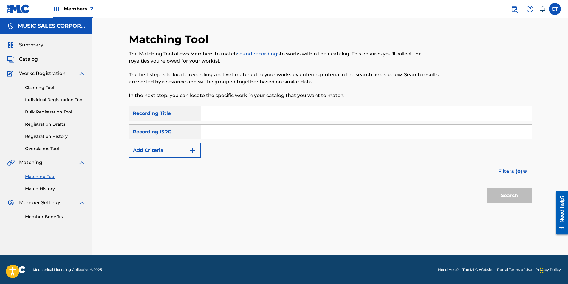
scroll to position [0, 0]
paste input "US7MN1901283"
type input "US7MN1901283"
click at [517, 189] on button "Search" at bounding box center [509, 195] width 45 height 15
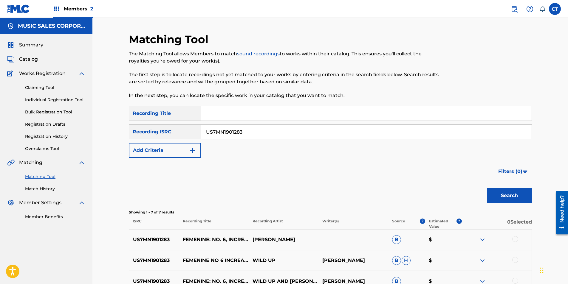
scroll to position [149, 0]
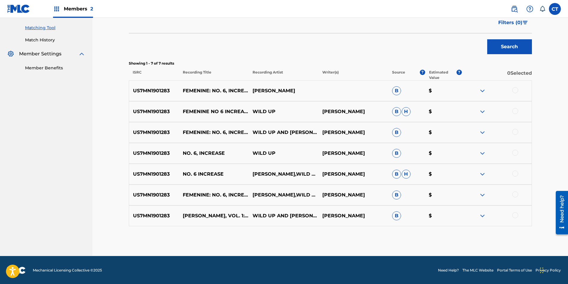
click at [513, 92] on div at bounding box center [515, 90] width 6 height 6
drag, startPoint x: 512, startPoint y: 109, endPoint x: 514, endPoint y: 114, distance: 5.2
click at [512, 110] on div at bounding box center [497, 111] width 70 height 7
click at [514, 114] on div at bounding box center [497, 111] width 70 height 7
click at [515, 110] on div at bounding box center [515, 111] width 6 height 6
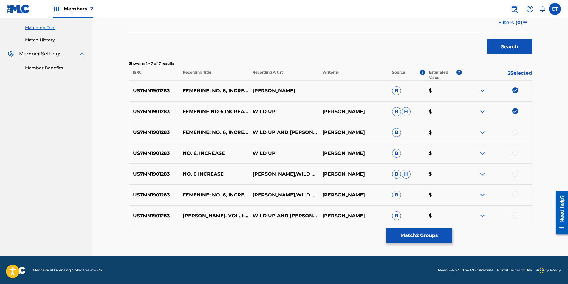
click at [516, 134] on div at bounding box center [515, 132] width 6 height 6
click at [516, 152] on div at bounding box center [515, 153] width 6 height 6
click at [515, 173] on div at bounding box center [515, 174] width 6 height 6
click at [516, 195] on div at bounding box center [515, 195] width 6 height 6
click at [514, 216] on div at bounding box center [515, 216] width 6 height 6
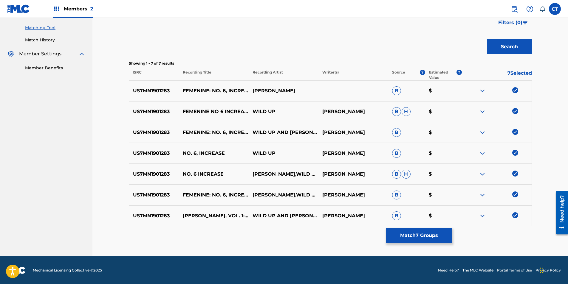
click at [437, 234] on button "Match 7 Groups" at bounding box center [419, 235] width 66 height 15
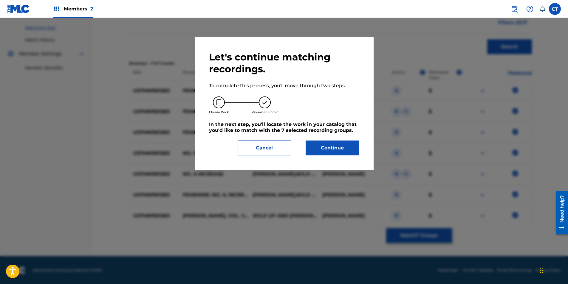
click at [349, 153] on button "Continue" at bounding box center [333, 148] width 54 height 15
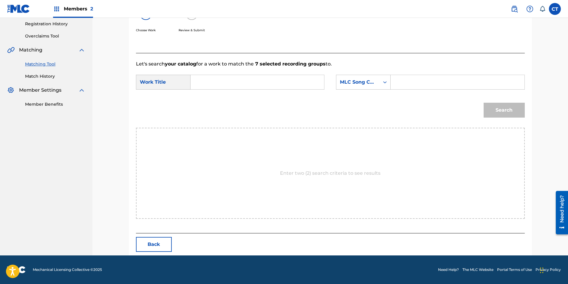
scroll to position [113, 0]
click at [239, 86] on input "Search Form" at bounding box center [257, 82] width 123 height 14
click at [213, 143] on strong "femenin" at bounding box center [211, 146] width 21 height 6
type input "femenine"
click at [352, 82] on div "MLC Song Code" at bounding box center [358, 82] width 36 height 7
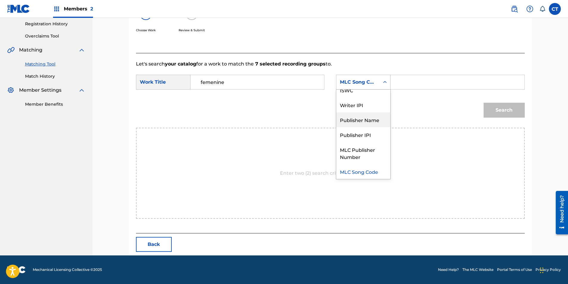
scroll to position [0, 0]
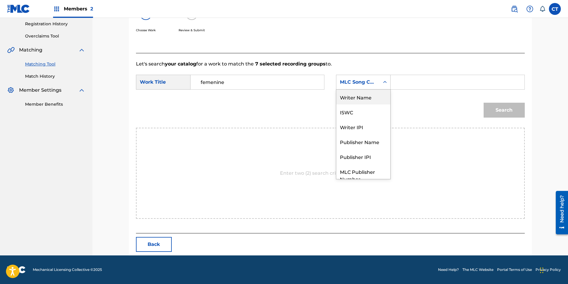
click at [365, 97] on div "Writer Name" at bounding box center [363, 97] width 54 height 15
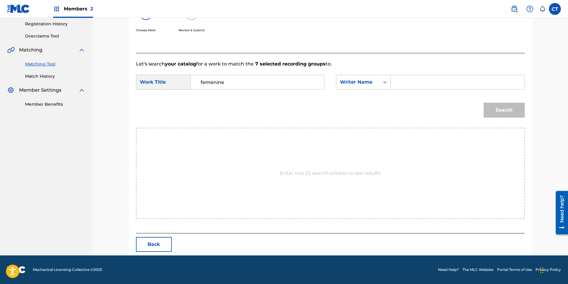
click at [400, 87] on input "Search Form" at bounding box center [457, 82] width 123 height 14
type input "[PERSON_NAME]"
click at [484, 103] on button "Search" at bounding box center [504, 110] width 41 height 15
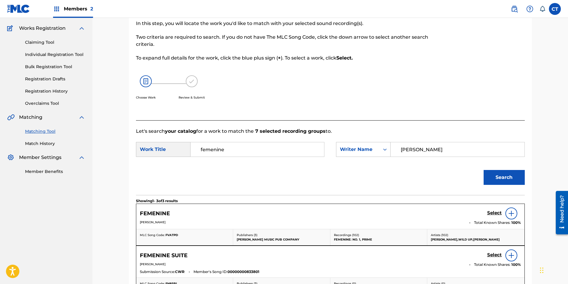
scroll to position [113, 0]
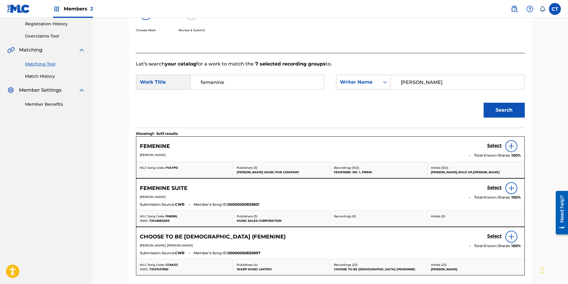
click at [491, 144] on h5 "Select" at bounding box center [494, 146] width 15 height 6
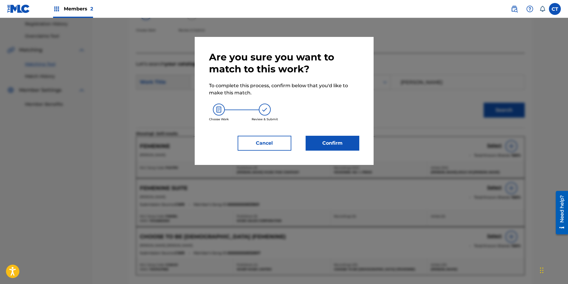
click at [330, 144] on button "Confirm" at bounding box center [333, 143] width 54 height 15
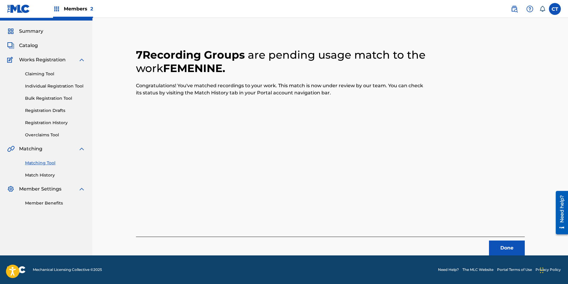
scroll to position [14, 0]
click at [508, 247] on button "Done" at bounding box center [507, 248] width 36 height 15
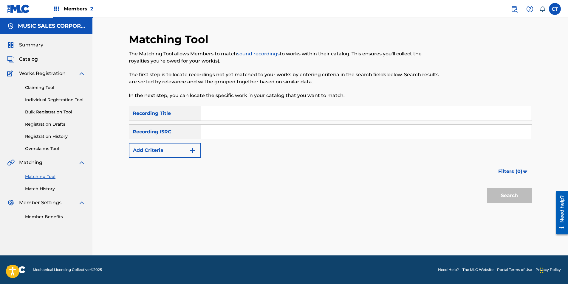
paste input "US7MN1901284"
type input "US7MN1901284"
click at [501, 194] on button "Search" at bounding box center [509, 195] width 45 height 15
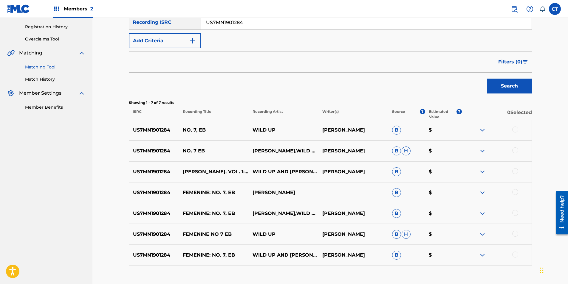
scroll to position [150, 0]
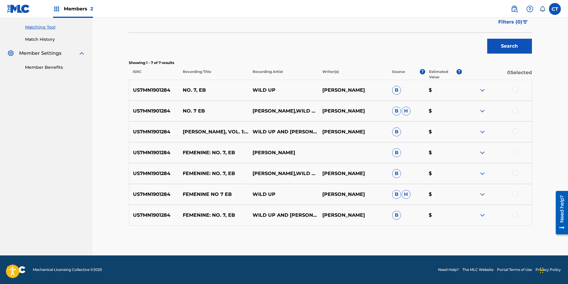
click at [514, 89] on div at bounding box center [515, 90] width 6 height 6
click at [514, 109] on div at bounding box center [515, 111] width 6 height 6
click at [515, 132] on div at bounding box center [515, 131] width 6 height 6
click at [515, 155] on div at bounding box center [515, 152] width 6 height 6
click at [517, 174] on div at bounding box center [515, 173] width 6 height 6
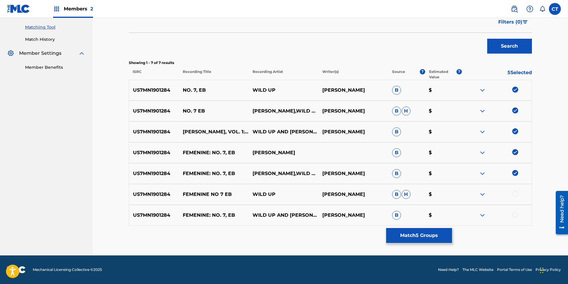
click at [516, 193] on div at bounding box center [515, 194] width 6 height 6
click at [516, 212] on div at bounding box center [515, 215] width 6 height 6
click at [439, 240] on button "Match 7 Groups" at bounding box center [419, 235] width 66 height 15
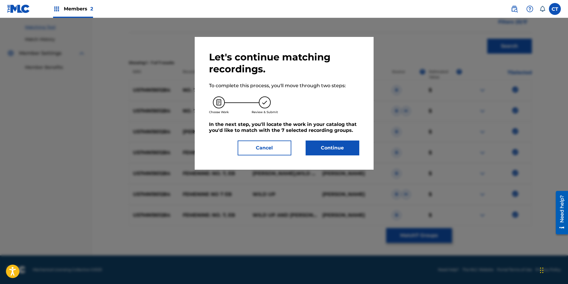
click at [345, 151] on button "Continue" at bounding box center [333, 148] width 54 height 15
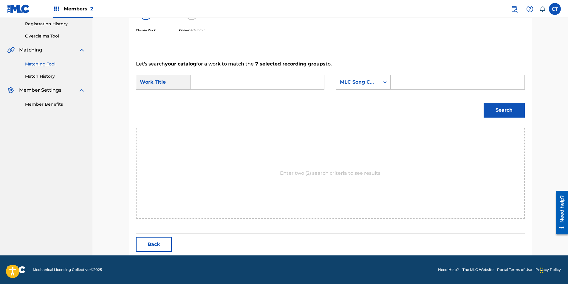
scroll to position [113, 0]
click at [216, 81] on input "Search Form" at bounding box center [257, 82] width 123 height 14
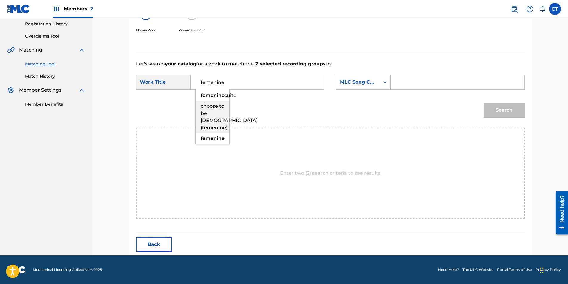
click at [215, 133] on div "choose to be [DEMOGRAPHIC_DATA] ( femenine )" at bounding box center [213, 117] width 34 height 32
type input "choose to be [DEMOGRAPHIC_DATA] (femenine)"
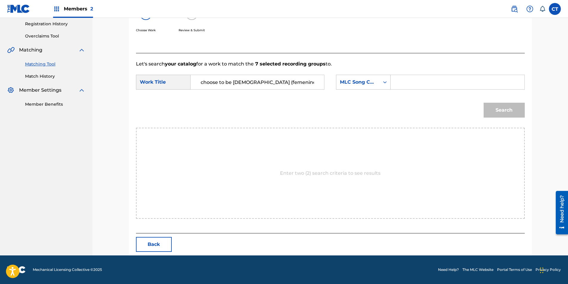
drag, startPoint x: 282, startPoint y: 78, endPoint x: 114, endPoint y: 83, distance: 168.5
click at [114, 83] on div "Match Usage - Select Work In this step, you will locate the work you'd like to …" at bounding box center [329, 80] width 475 height 351
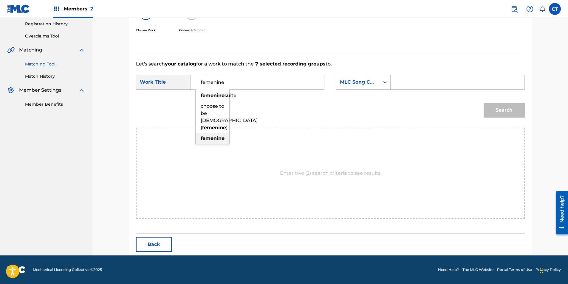
type input "femenine"
click at [215, 139] on strong "femenine" at bounding box center [213, 139] width 24 height 6
click at [365, 81] on div "MLC Song Code" at bounding box center [358, 82] width 36 height 7
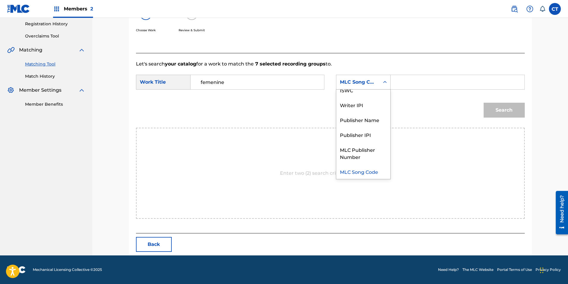
scroll to position [0, 0]
drag, startPoint x: 362, startPoint y: 97, endPoint x: 388, endPoint y: 91, distance: 27.1
click at [362, 97] on div "Writer Name" at bounding box center [363, 97] width 54 height 15
click at [393, 88] on div "Search Form" at bounding box center [458, 82] width 134 height 15
click at [399, 83] on input "Search Form" at bounding box center [457, 82] width 123 height 14
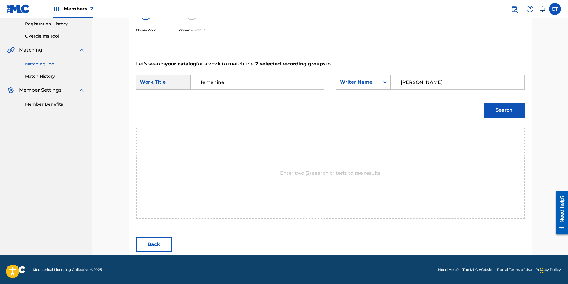
type input "[PERSON_NAME]"
click at [486, 109] on button "Search" at bounding box center [504, 110] width 41 height 15
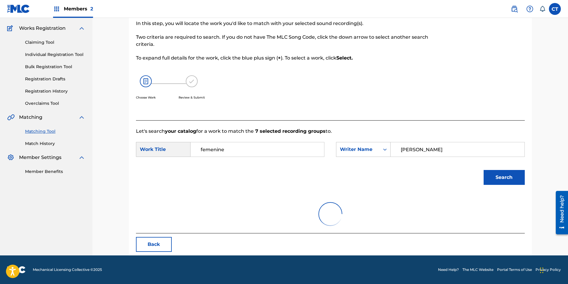
scroll to position [113, 0]
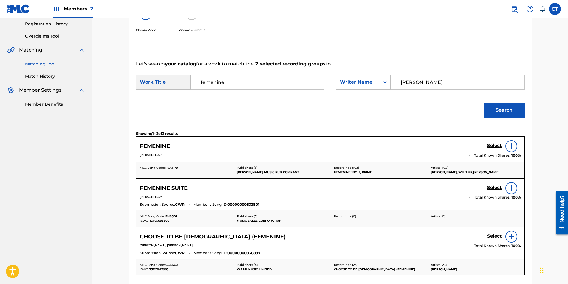
click at [491, 144] on h5 "Select" at bounding box center [494, 146] width 15 height 6
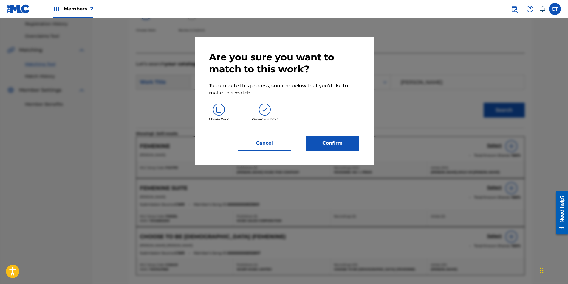
click at [360, 140] on div "Are you sure you want to match to this work? To complete this process, confirm …" at bounding box center [284, 101] width 179 height 128
click at [344, 147] on button "Confirm" at bounding box center [333, 143] width 54 height 15
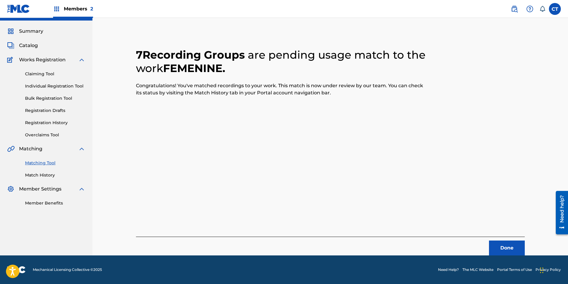
scroll to position [14, 0]
click at [493, 249] on button "Done" at bounding box center [507, 248] width 36 height 15
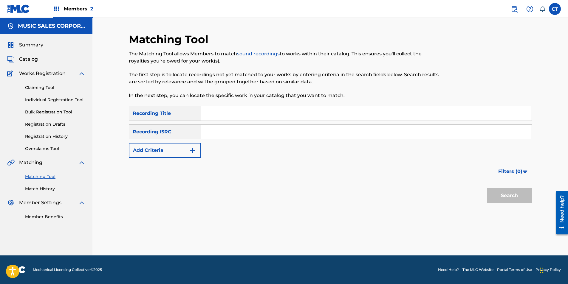
paste input "US7MN1901285"
type input "US7MN1901285"
click at [513, 196] on button "Search" at bounding box center [509, 195] width 45 height 15
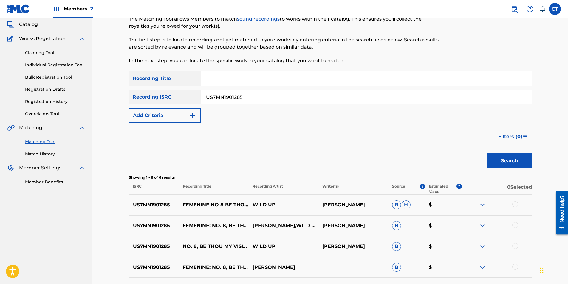
scroll to position [89, 0]
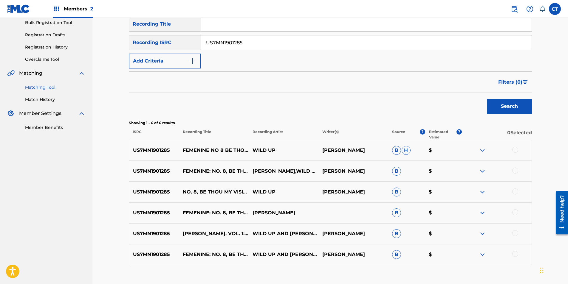
click at [513, 149] on div at bounding box center [515, 150] width 6 height 6
click at [517, 169] on div at bounding box center [515, 171] width 6 height 6
click at [516, 190] on div at bounding box center [515, 192] width 6 height 6
click at [515, 209] on div "US7MN1901285 FEMENINE: NO. 8, BE THOU MY VISION (MAO MELODIES) [PERSON_NAME] B $" at bounding box center [330, 213] width 403 height 21
click at [515, 233] on div at bounding box center [515, 233] width 6 height 6
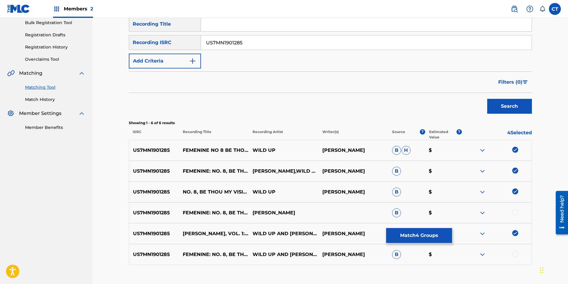
click at [515, 251] on div "US7MN1901285 FEMENINE: NO. 8, BE THOU MY VISION (MAO MELODIES) WILD UP AND [PER…" at bounding box center [330, 254] width 403 height 21
click at [516, 216] on div at bounding box center [497, 213] width 70 height 7
click at [513, 210] on div at bounding box center [497, 213] width 70 height 7
click at [515, 213] on div at bounding box center [515, 213] width 6 height 6
click at [515, 252] on div at bounding box center [515, 254] width 6 height 6
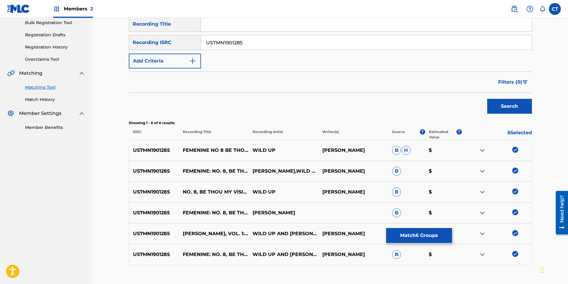
click at [442, 234] on button "Match 6 Groups" at bounding box center [419, 235] width 66 height 15
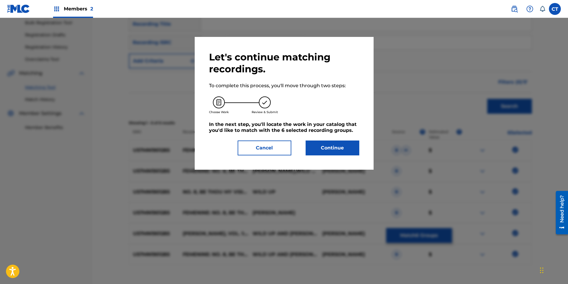
click at [348, 150] on button "Continue" at bounding box center [333, 148] width 54 height 15
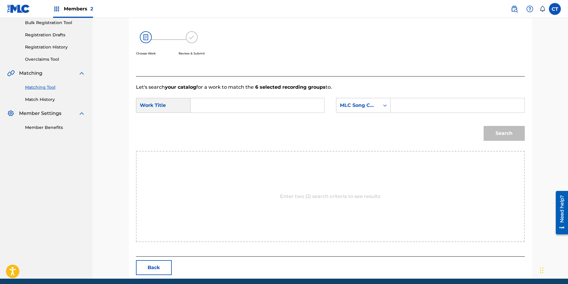
click at [237, 106] on input "Search Form" at bounding box center [257, 105] width 123 height 14
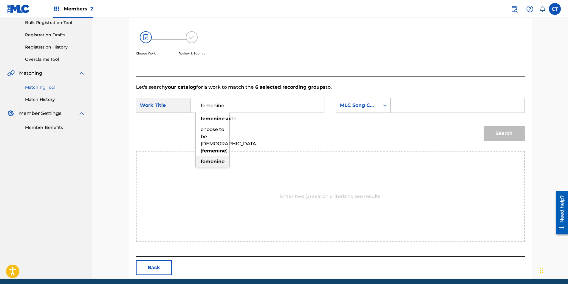
type input "femenine"
click at [220, 164] on strong "femenine" at bounding box center [213, 162] width 24 height 6
click at [357, 103] on div "MLC Song Code" at bounding box center [358, 105] width 36 height 7
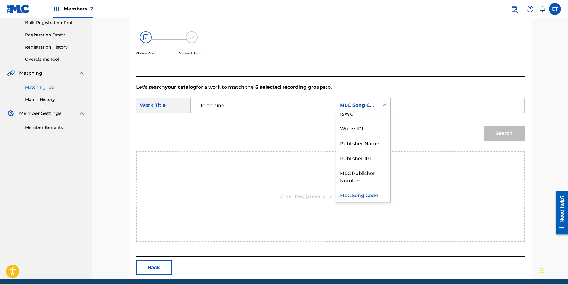
scroll to position [0, 0]
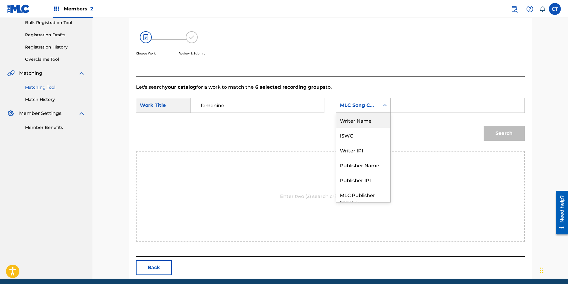
click at [361, 120] on div "Writer Name" at bounding box center [363, 120] width 54 height 15
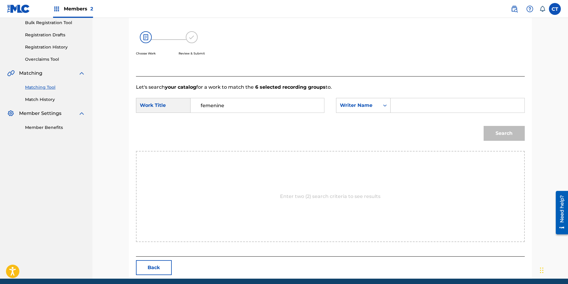
click at [403, 109] on input "Search Form" at bounding box center [457, 105] width 123 height 14
type input "[PERSON_NAME]"
click at [484, 126] on button "Search" at bounding box center [504, 133] width 41 height 15
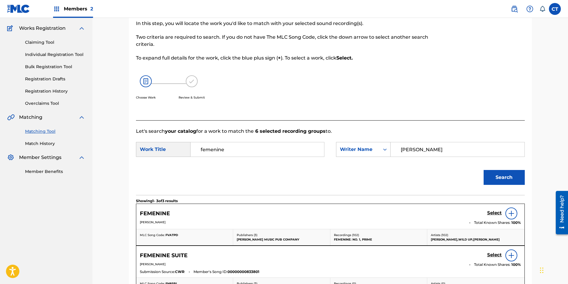
scroll to position [89, 0]
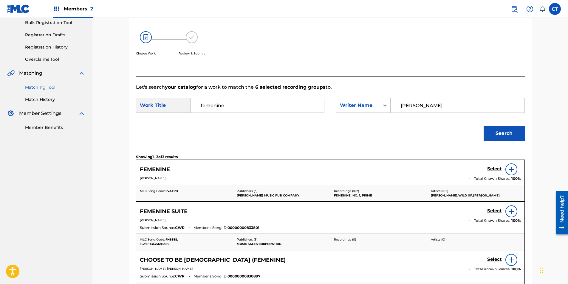
click at [491, 168] on h5 "Select" at bounding box center [494, 169] width 15 height 6
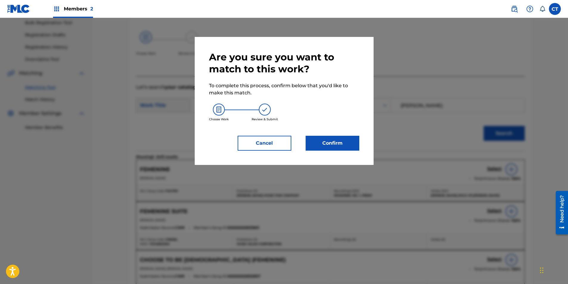
click at [315, 142] on button "Confirm" at bounding box center [333, 143] width 54 height 15
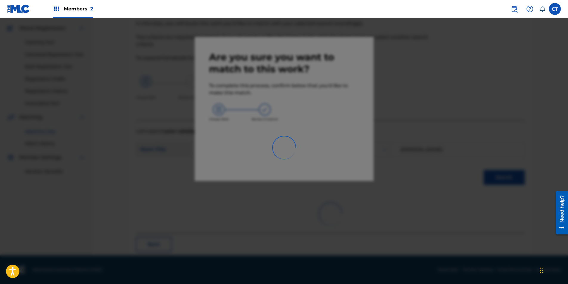
scroll to position [14, 0]
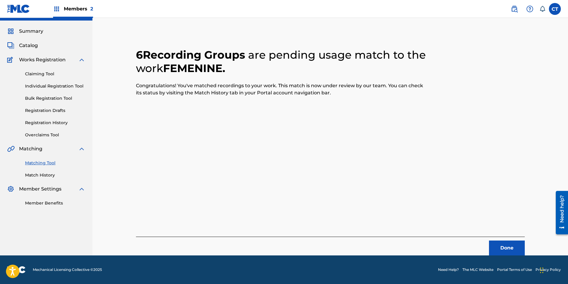
click at [506, 244] on button "Done" at bounding box center [507, 248] width 36 height 15
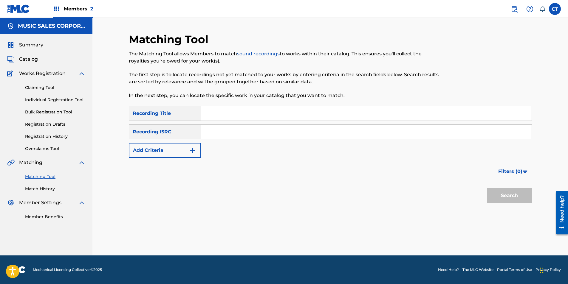
scroll to position [0, 0]
paste input "US7MN1901286"
type input "US7MN1901286"
click at [493, 193] on button "Search" at bounding box center [509, 195] width 45 height 15
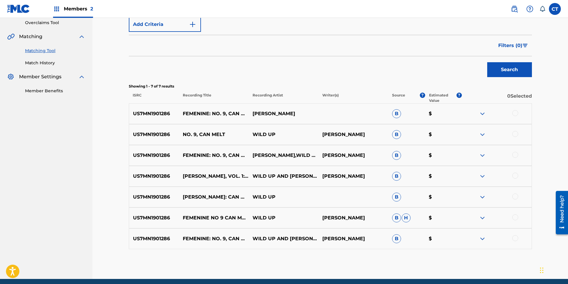
scroll to position [150, 0]
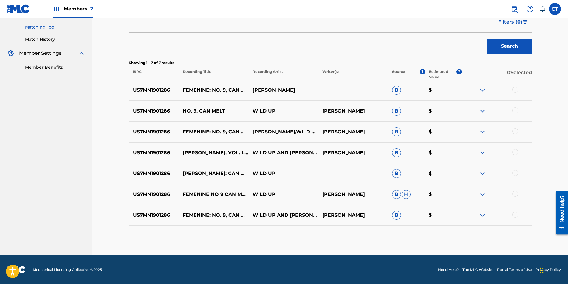
click at [514, 90] on div at bounding box center [515, 90] width 6 height 6
click at [514, 111] on div at bounding box center [515, 111] width 6 height 6
click at [515, 131] on div at bounding box center [515, 131] width 6 height 6
click at [516, 154] on div at bounding box center [515, 152] width 6 height 6
click at [514, 177] on div at bounding box center [497, 173] width 70 height 7
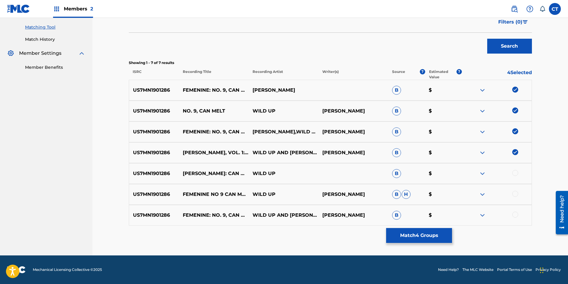
click at [516, 174] on div at bounding box center [515, 173] width 6 height 6
click at [516, 195] on div at bounding box center [515, 194] width 6 height 6
click at [515, 213] on div at bounding box center [515, 215] width 6 height 6
click at [433, 236] on button "Match 7 Groups" at bounding box center [419, 235] width 66 height 15
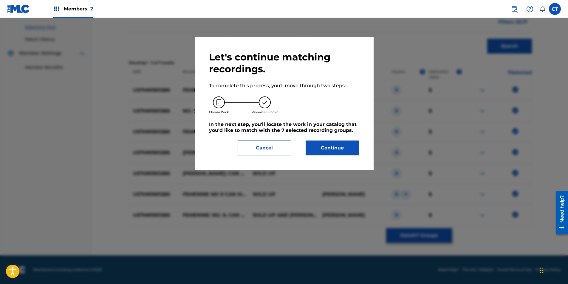
click at [334, 151] on button "Continue" at bounding box center [333, 148] width 54 height 15
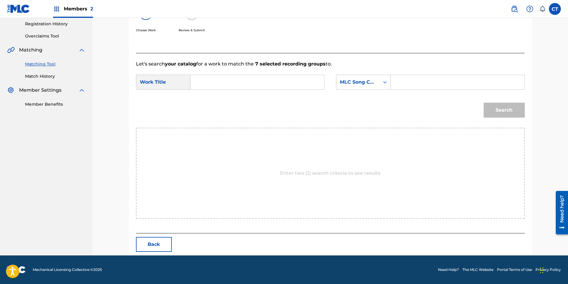
click at [204, 76] on input "Search Form" at bounding box center [257, 82] width 123 height 14
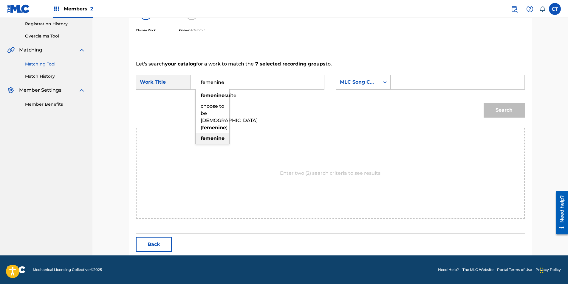
type input "femenine"
click at [221, 138] on strong "femenine" at bounding box center [213, 139] width 24 height 6
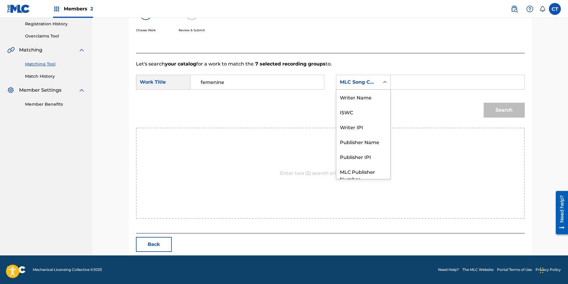
click at [377, 80] on div "MLC Song Code" at bounding box center [357, 82] width 43 height 11
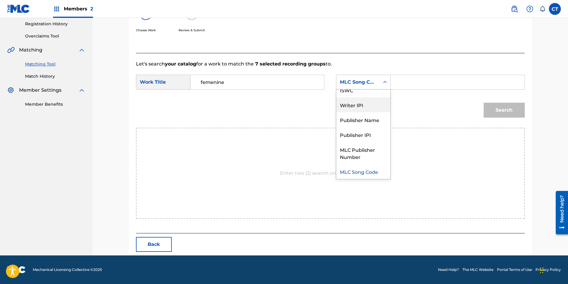
scroll to position [0, 0]
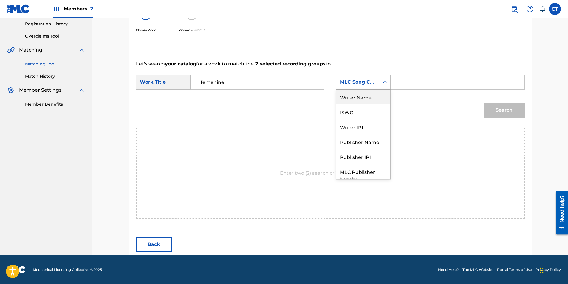
drag, startPoint x: 351, startPoint y: 94, endPoint x: 368, endPoint y: 90, distance: 17.6
click at [351, 94] on div "Writer Name" at bounding box center [363, 97] width 54 height 15
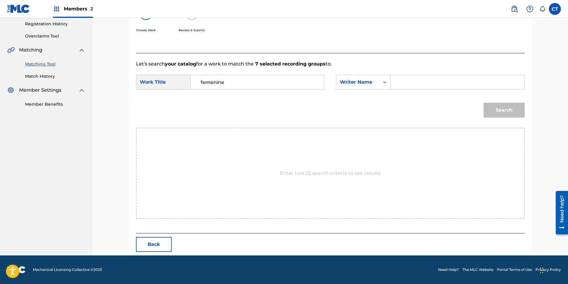
click at [400, 83] on input "Search Form" at bounding box center [457, 82] width 123 height 14
type input "[PERSON_NAME]"
click at [484, 103] on button "Search" at bounding box center [504, 110] width 41 height 15
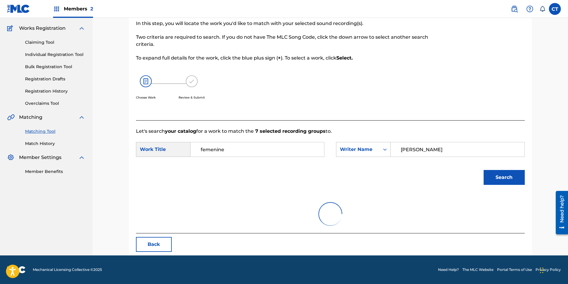
scroll to position [113, 0]
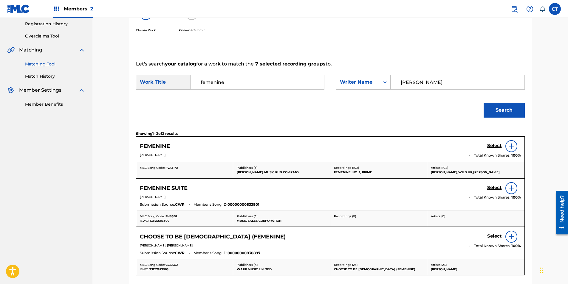
click at [489, 145] on h5 "Select" at bounding box center [494, 146] width 15 height 6
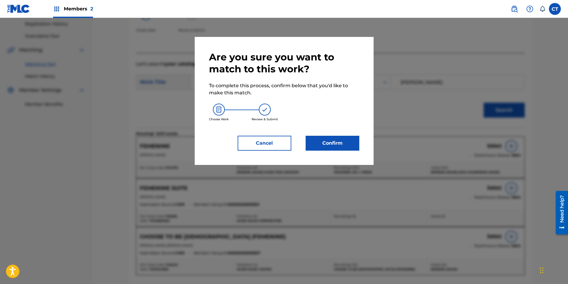
click at [341, 142] on button "Confirm" at bounding box center [333, 143] width 54 height 15
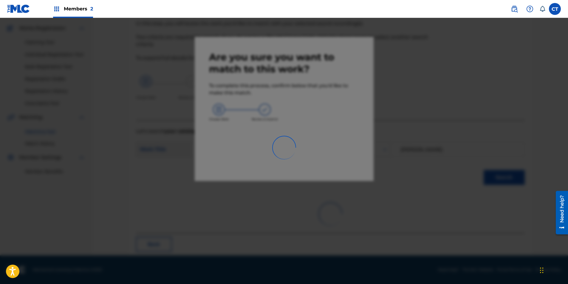
scroll to position [14, 0]
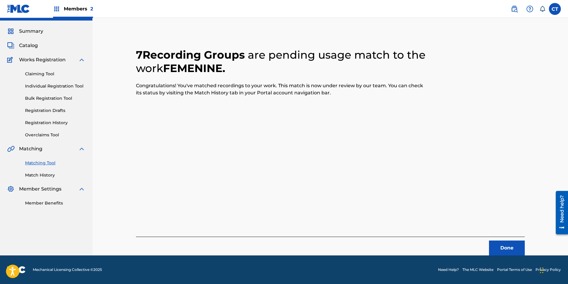
click at [505, 247] on button "Done" at bounding box center [507, 248] width 36 height 15
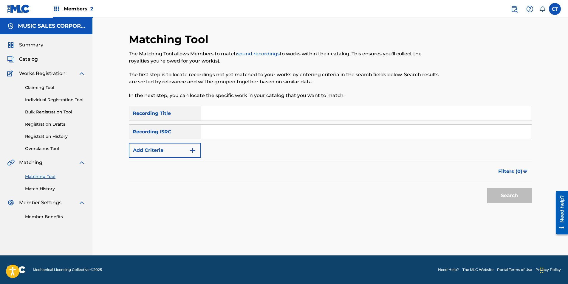
scroll to position [0, 0]
paste input "US7MN1901287"
type input "US7MN1901287"
click at [499, 199] on button "Search" at bounding box center [509, 195] width 45 height 15
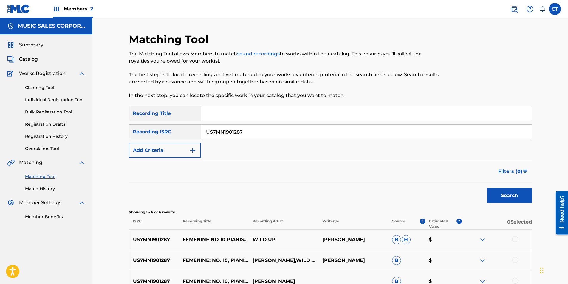
scroll to position [129, 0]
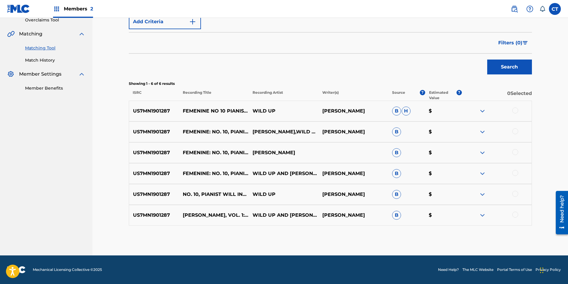
click at [515, 114] on div at bounding box center [497, 111] width 70 height 7
click at [514, 112] on div at bounding box center [515, 111] width 6 height 6
click at [514, 128] on div "US7MN1901287 FEMENINE: NO. 10, PIANIST WILL INTERRUPT MUST RETURN [PERSON_NAME]…" at bounding box center [330, 132] width 403 height 21
click at [515, 131] on div at bounding box center [515, 131] width 6 height 6
click at [517, 153] on div at bounding box center [515, 152] width 6 height 6
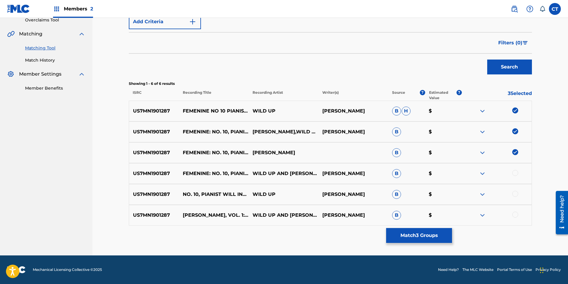
click at [515, 174] on div at bounding box center [515, 173] width 6 height 6
click at [515, 195] on div at bounding box center [515, 194] width 6 height 6
drag, startPoint x: 517, startPoint y: 216, endPoint x: 438, endPoint y: 227, distance: 79.8
click at [516, 216] on div at bounding box center [515, 215] width 6 height 6
click at [410, 233] on button "Match 6 Groups" at bounding box center [419, 235] width 66 height 15
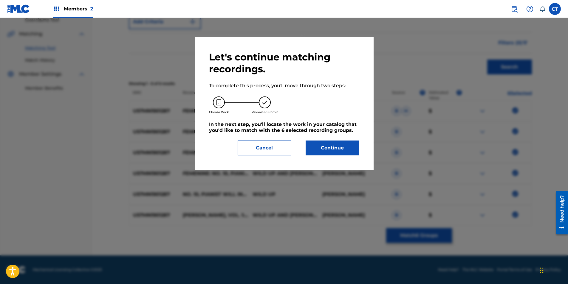
click at [326, 137] on div "Let's continue matching recordings. To complete this process, you'll move throu…" at bounding box center [284, 103] width 150 height 104
click at [329, 149] on button "Continue" at bounding box center [333, 148] width 54 height 15
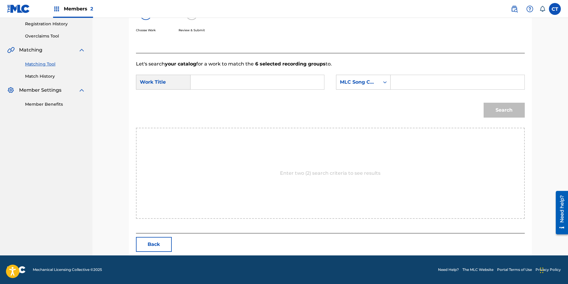
click at [229, 78] on input "Search Form" at bounding box center [257, 82] width 123 height 14
type input "femenine"
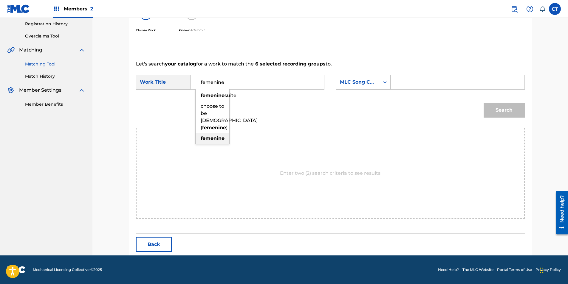
click at [213, 137] on strong "femenine" at bounding box center [213, 139] width 24 height 6
click at [354, 87] on div "MLC Song Code" at bounding box center [357, 82] width 43 height 11
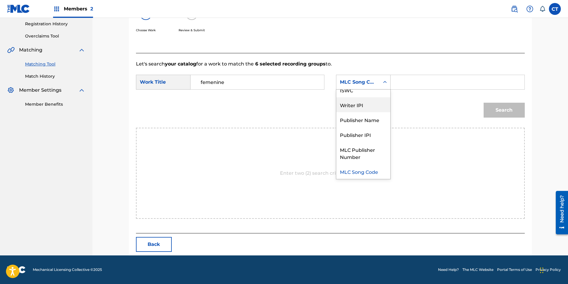
scroll to position [0, 0]
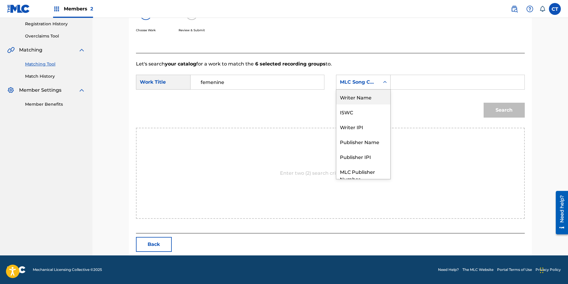
click at [362, 102] on div "Writer Name" at bounding box center [363, 97] width 54 height 15
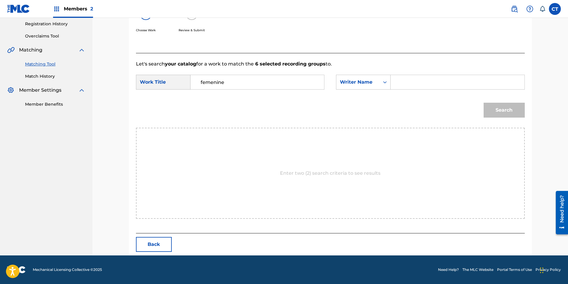
click at [401, 83] on input "Search Form" at bounding box center [457, 82] width 123 height 14
type input "[PERSON_NAME]"
click at [493, 108] on button "Search" at bounding box center [504, 110] width 41 height 15
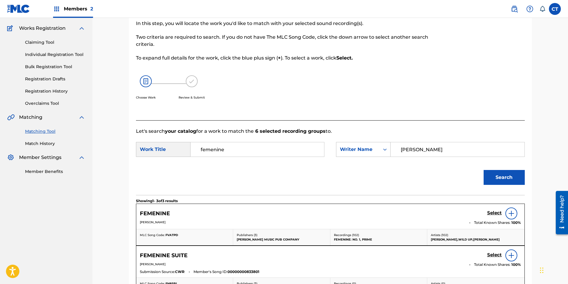
scroll to position [113, 0]
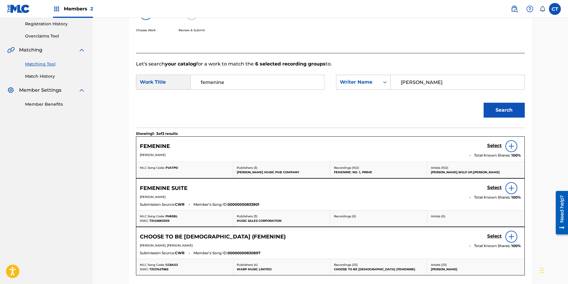
click at [493, 145] on h5 "Select" at bounding box center [494, 146] width 15 height 6
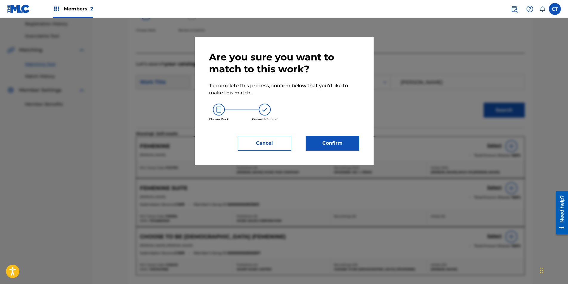
click at [326, 137] on button "Confirm" at bounding box center [333, 143] width 54 height 15
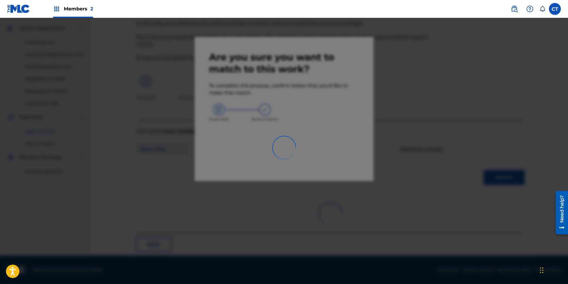
scroll to position [14, 0]
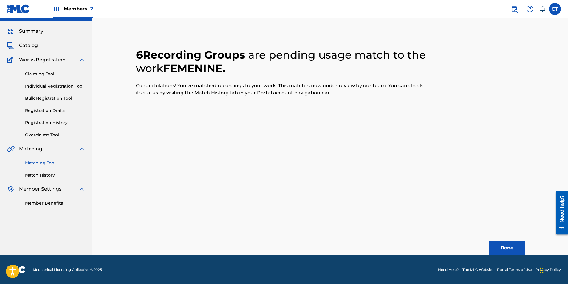
click at [513, 243] on button "Done" at bounding box center [507, 248] width 36 height 15
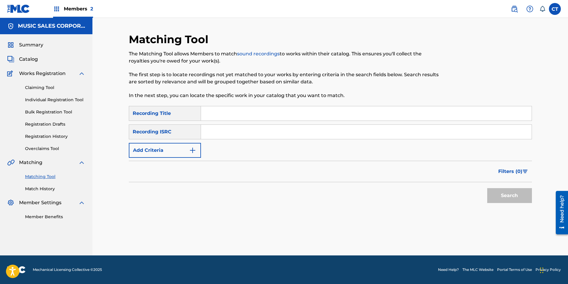
scroll to position [0, 0]
